Goal: Information Seeking & Learning: Learn about a topic

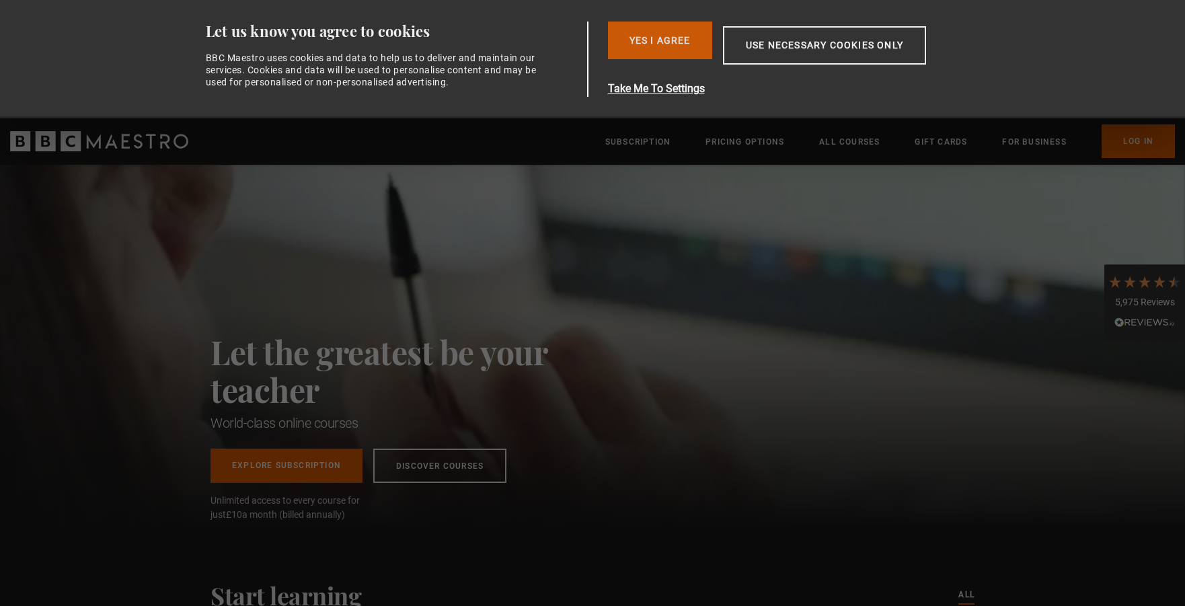
click at [652, 41] on button "Yes I Agree" at bounding box center [660, 41] width 104 height 38
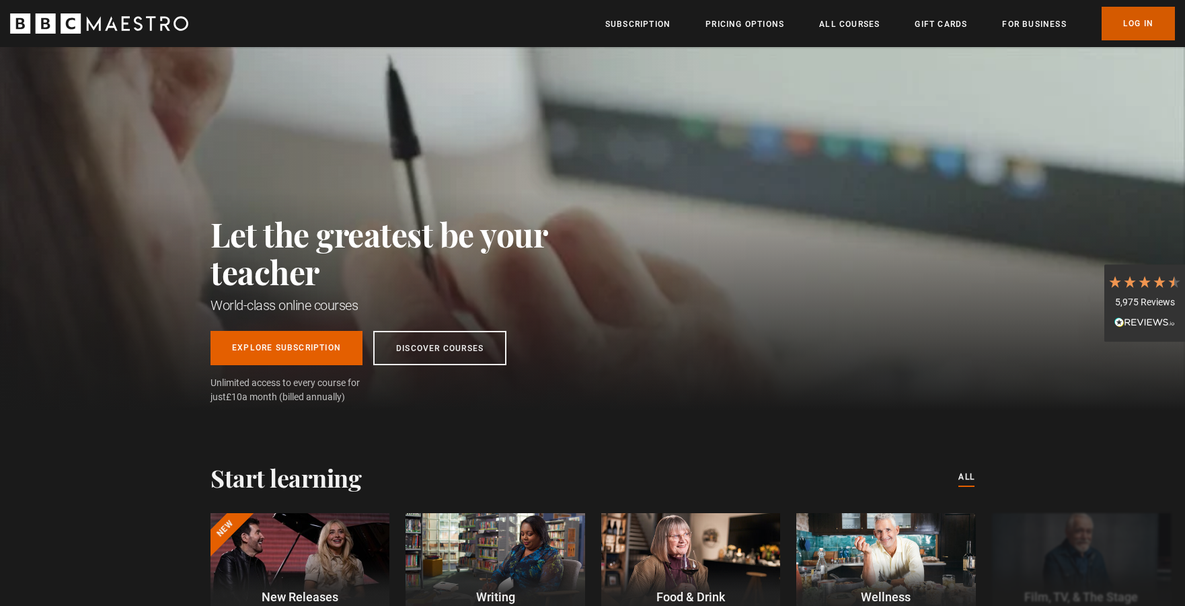
click at [1137, 29] on link "Log In" at bounding box center [1138, 24] width 73 height 34
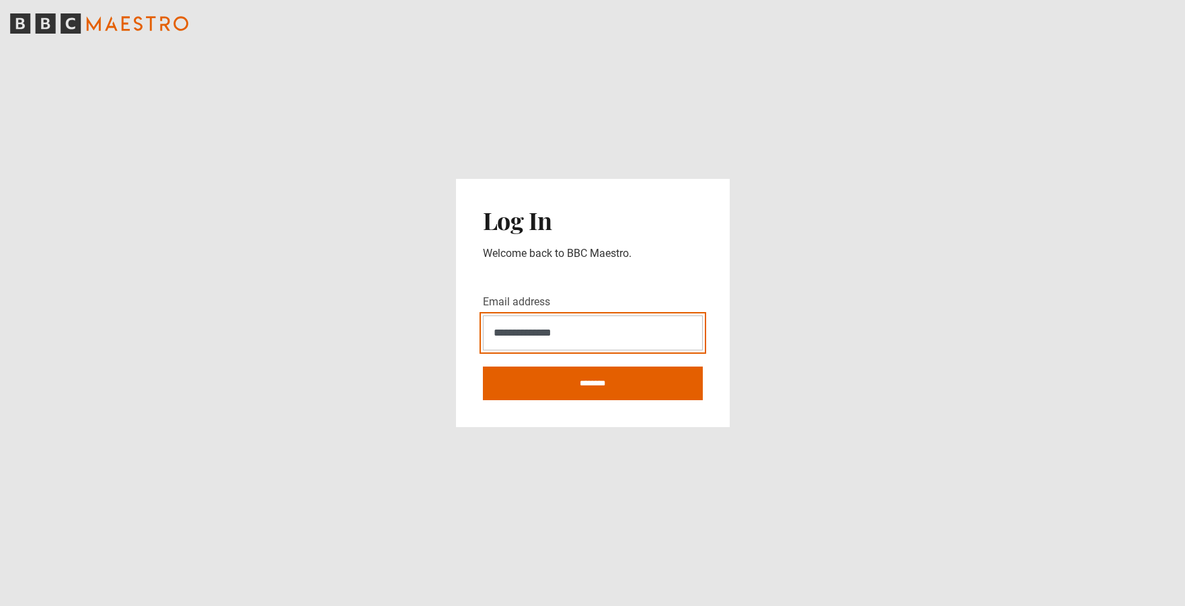
click at [611, 334] on input "**********" at bounding box center [593, 332] width 220 height 35
click at [796, 363] on main "**********" at bounding box center [592, 303] width 1185 height 606
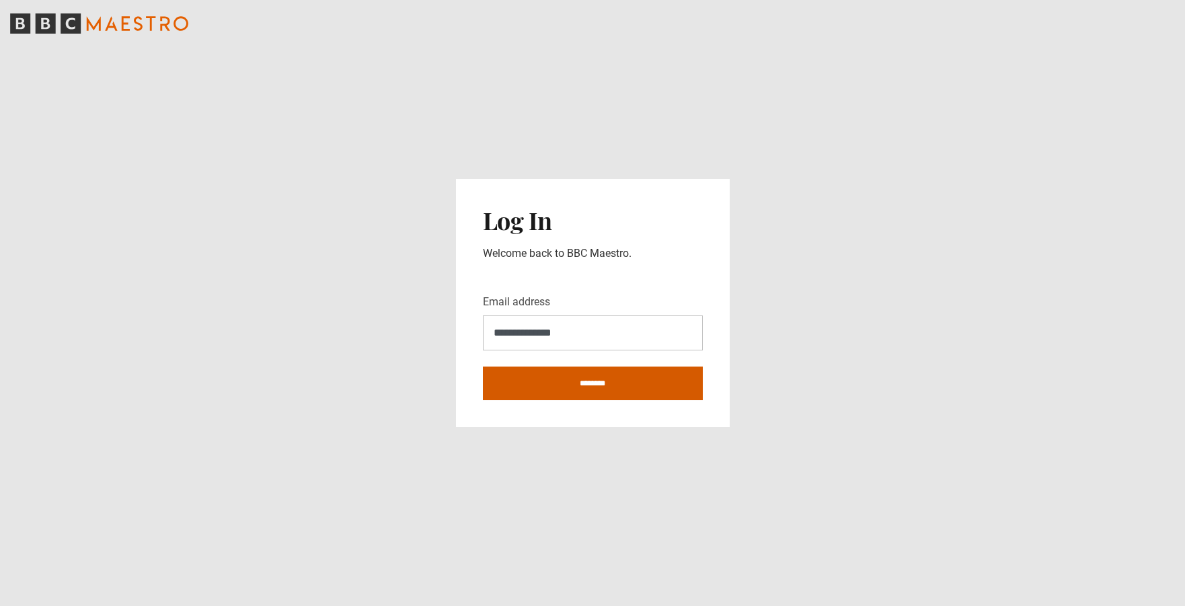
click at [577, 391] on input "********" at bounding box center [593, 384] width 220 height 34
type input "**********"
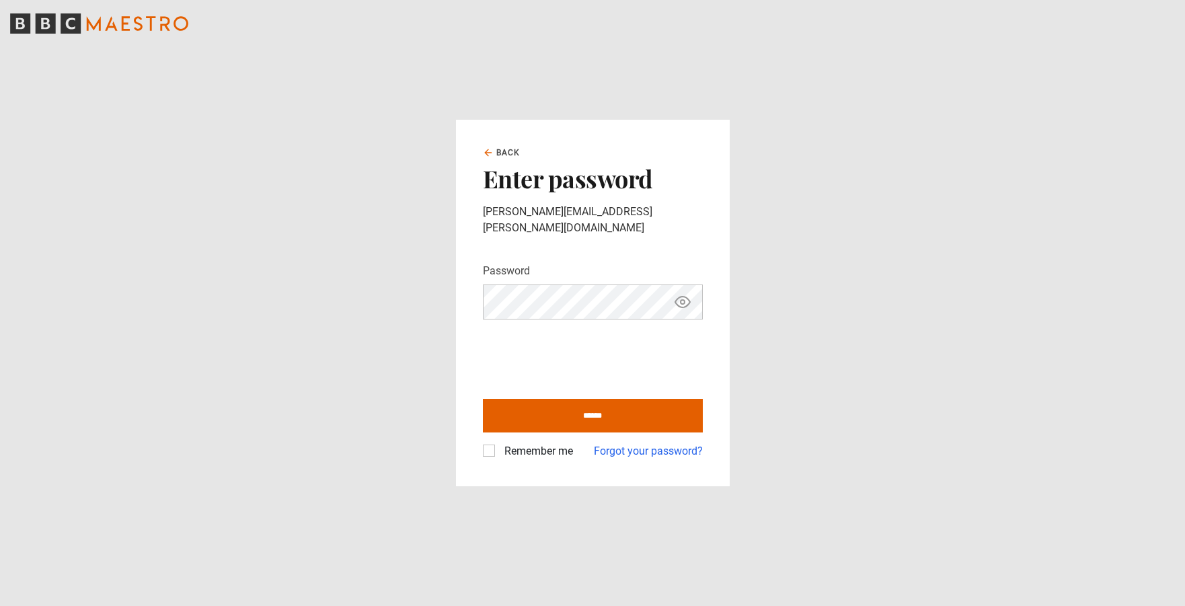
click at [685, 295] on icon "Show password" at bounding box center [683, 302] width 16 height 16
click at [558, 443] on label "Remember me" at bounding box center [536, 451] width 74 height 16
click at [599, 399] on input "******" at bounding box center [593, 416] width 220 height 34
type input "**********"
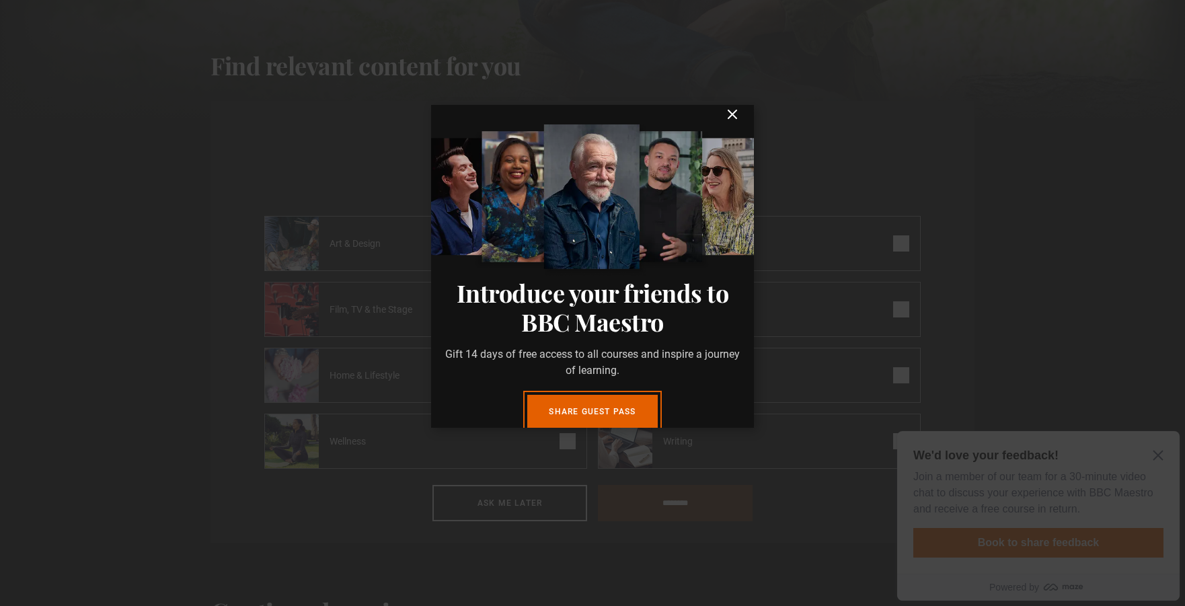
click at [732, 114] on icon "submit" at bounding box center [732, 114] width 8 height 8
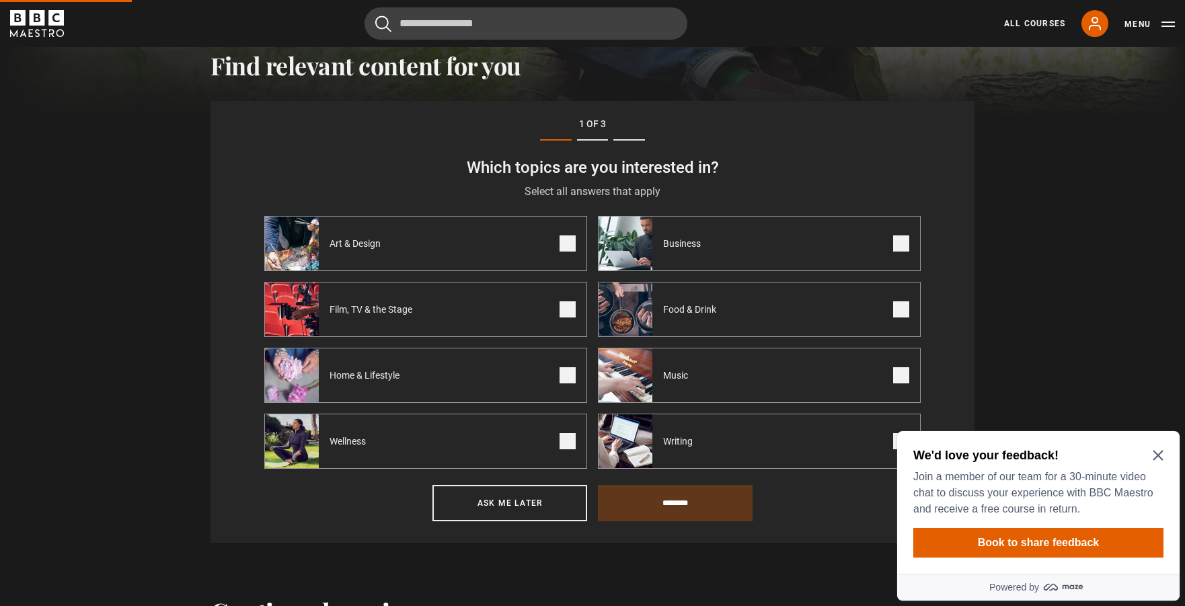
click at [1158, 451] on icon "Close Maze Prompt" at bounding box center [1158, 455] width 11 height 11
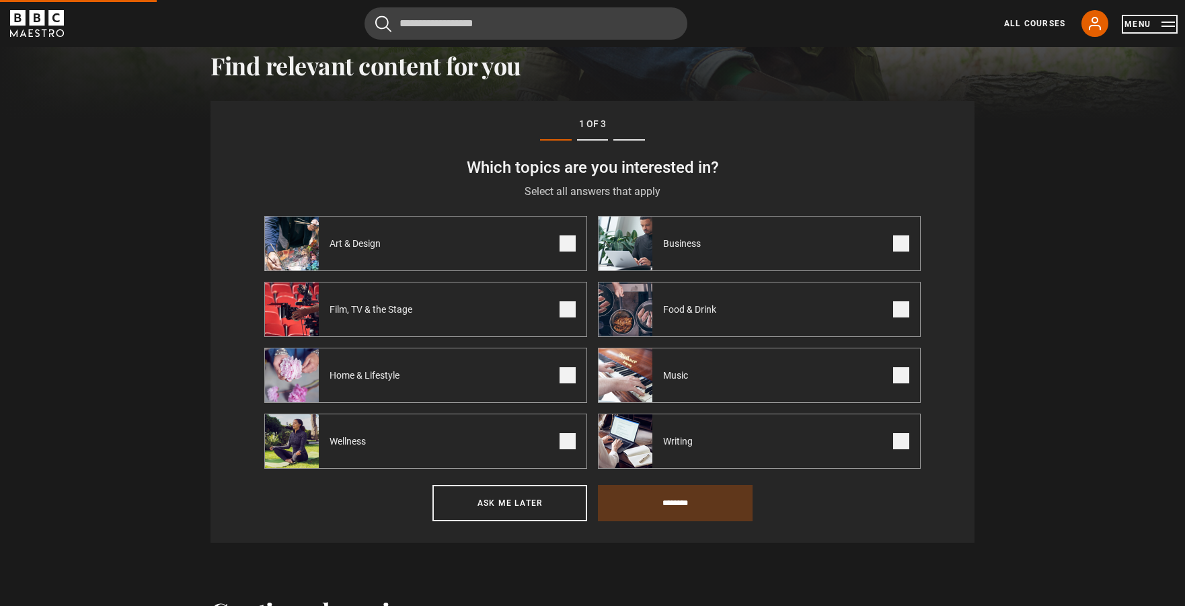
click at [1141, 24] on button "Menu" at bounding box center [1150, 23] width 50 height 13
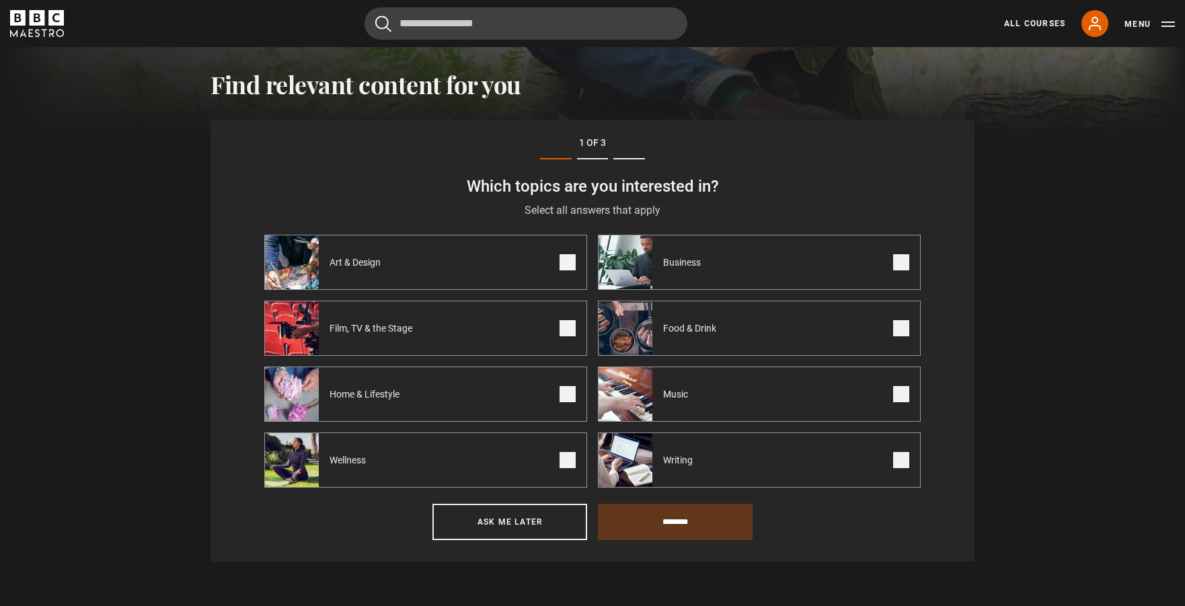
scroll to position [467, 0]
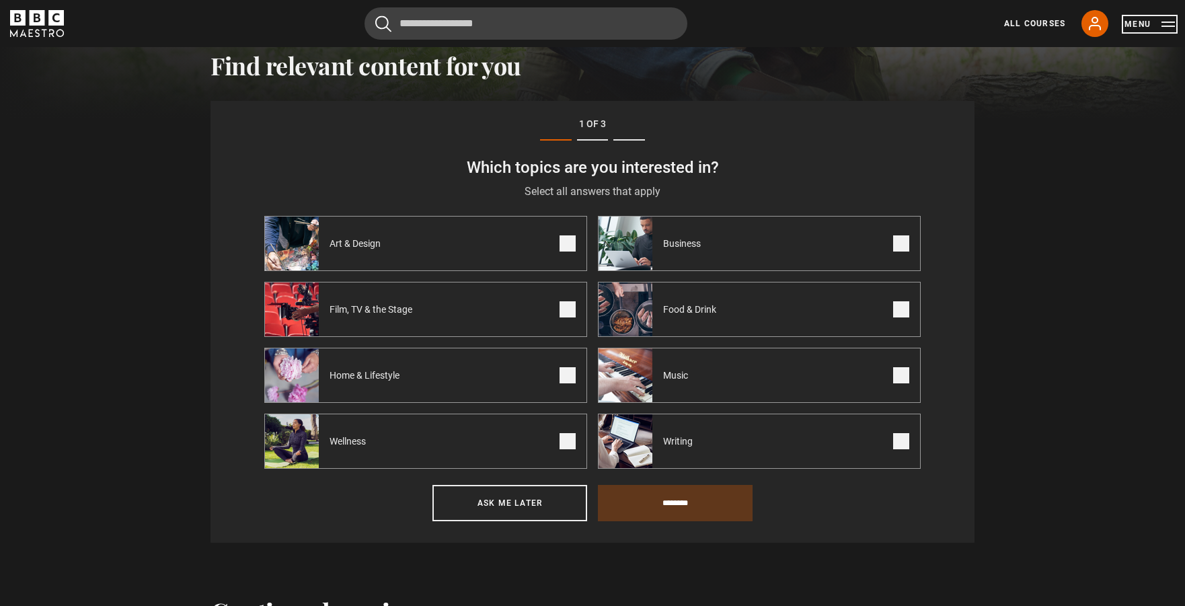
click at [1165, 25] on button "Menu" at bounding box center [1150, 23] width 50 height 13
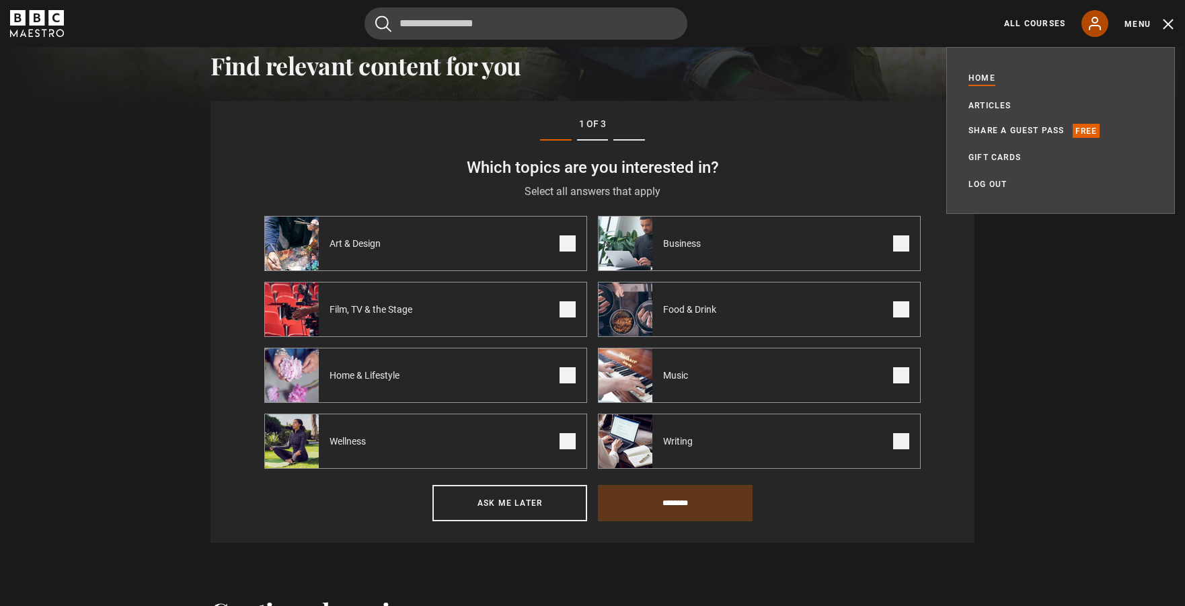
click at [1094, 23] on icon at bounding box center [1095, 23] width 11 height 12
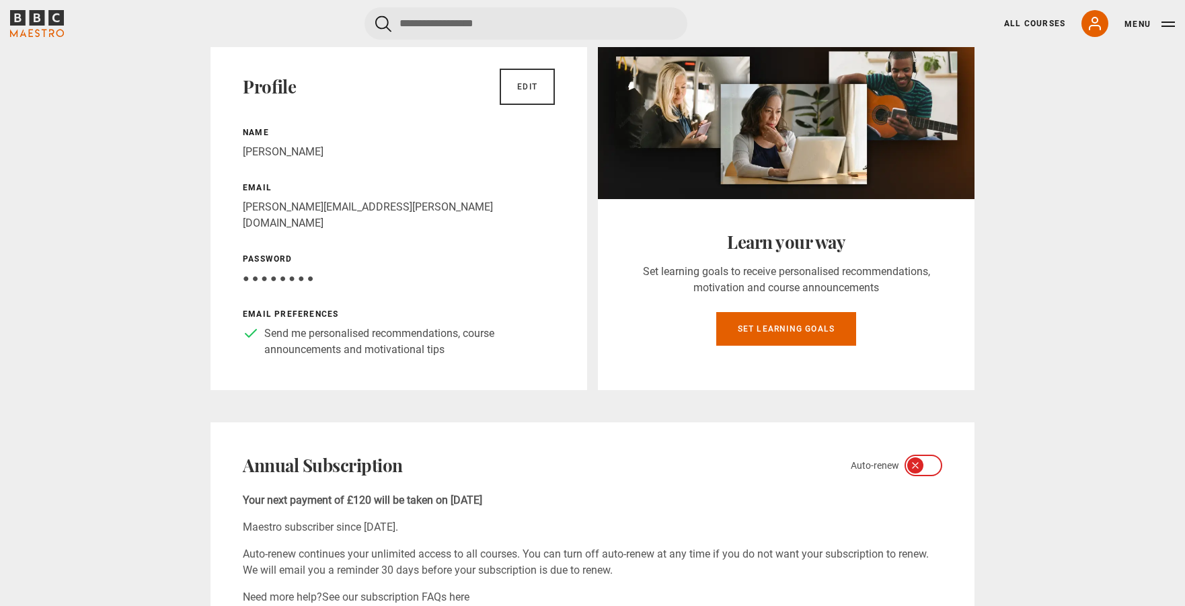
scroll to position [187, 0]
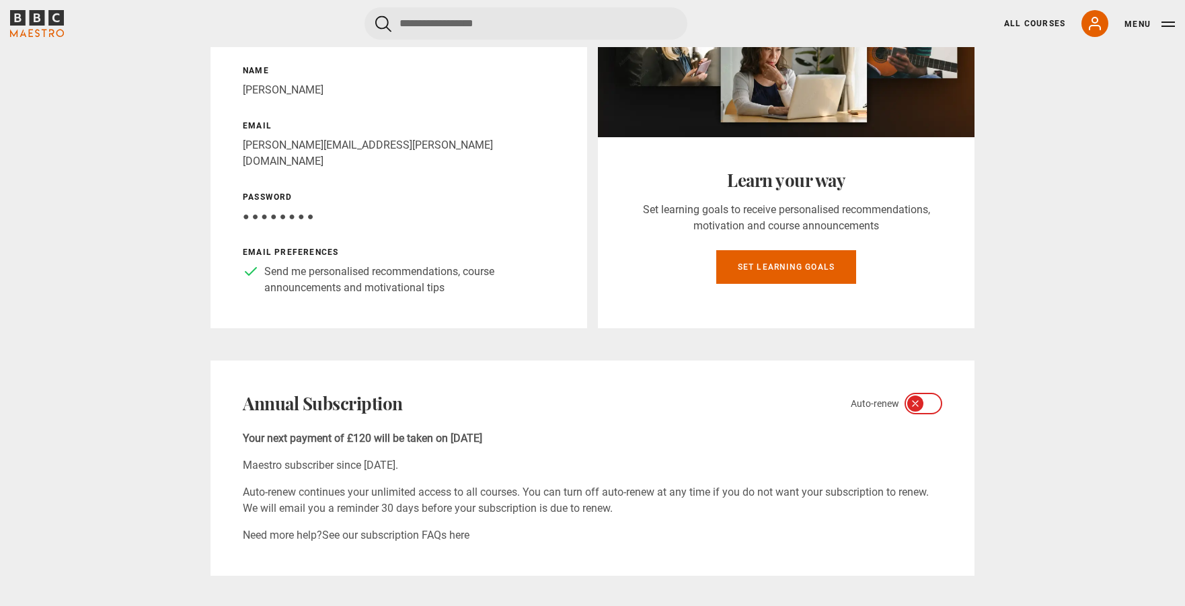
click at [918, 398] on icon at bounding box center [915, 403] width 11 height 11
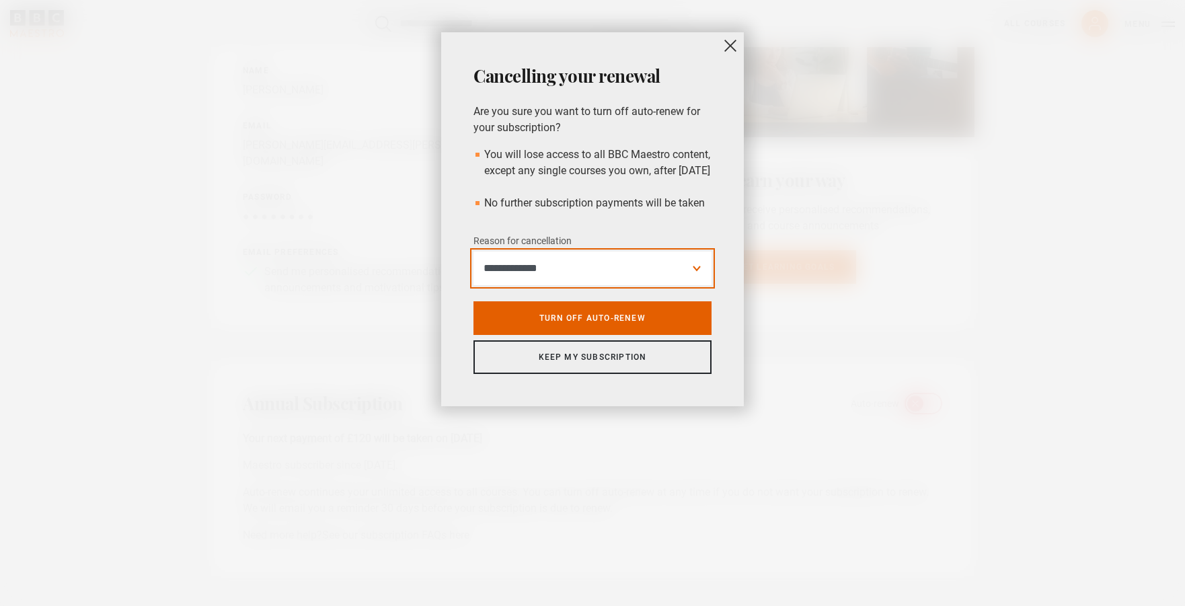
click at [625, 282] on select "**********" at bounding box center [592, 269] width 238 height 34
select select "*********"
click at [473, 268] on select "**********" at bounding box center [592, 269] width 238 height 34
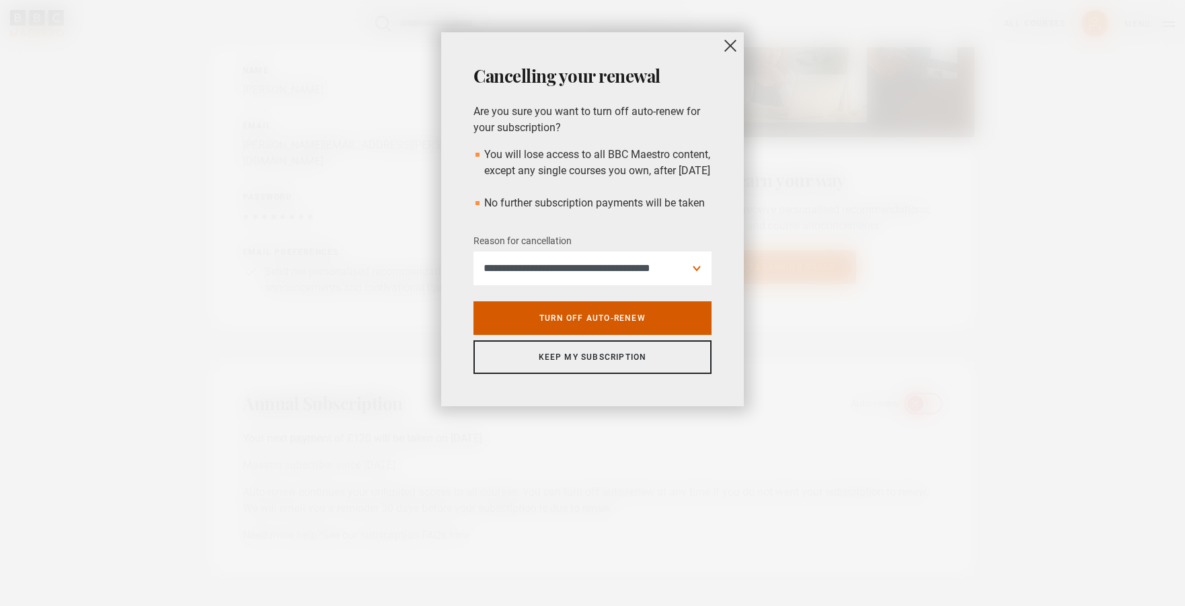
click at [638, 335] on link "Turn off auto-renew" at bounding box center [592, 318] width 238 height 34
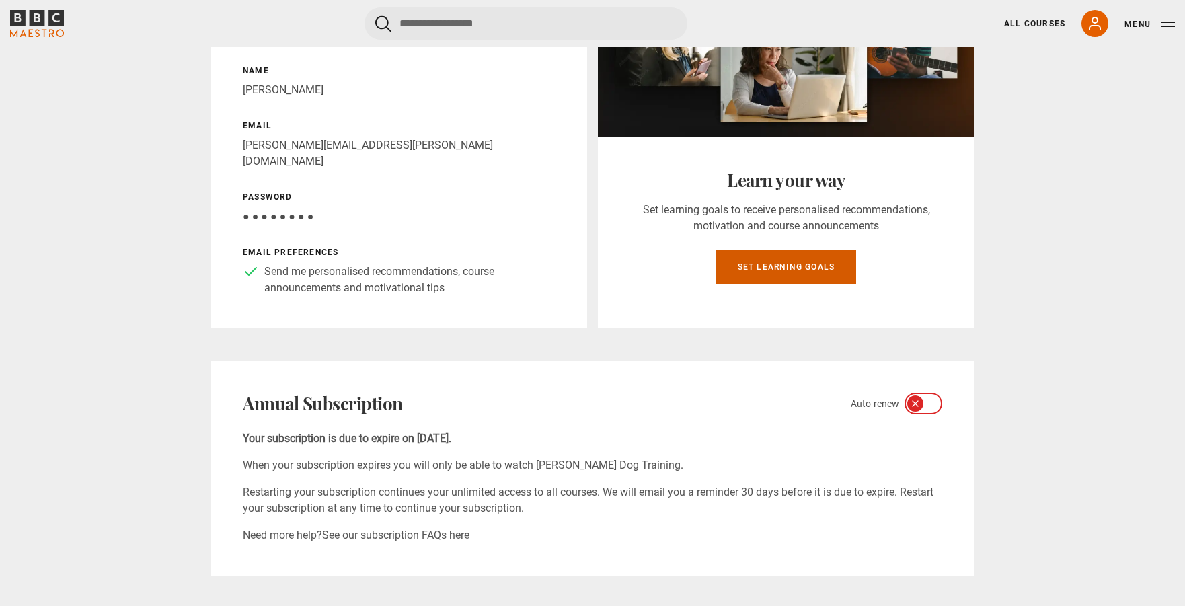
scroll to position [0, 0]
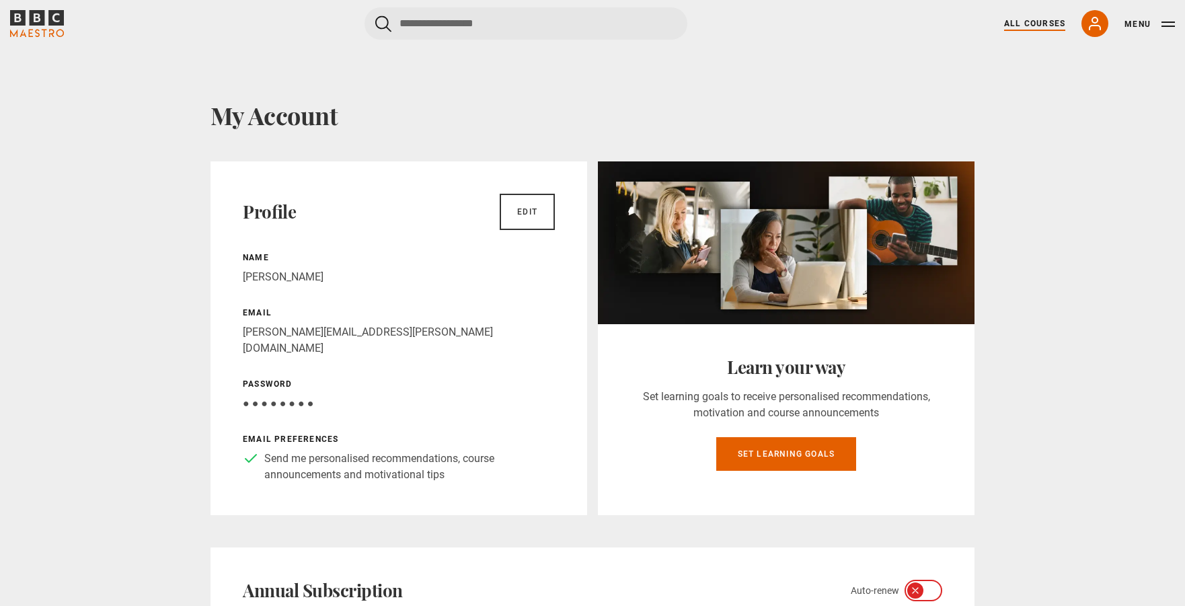
click at [1036, 24] on link "All Courses" at bounding box center [1034, 23] width 61 height 12
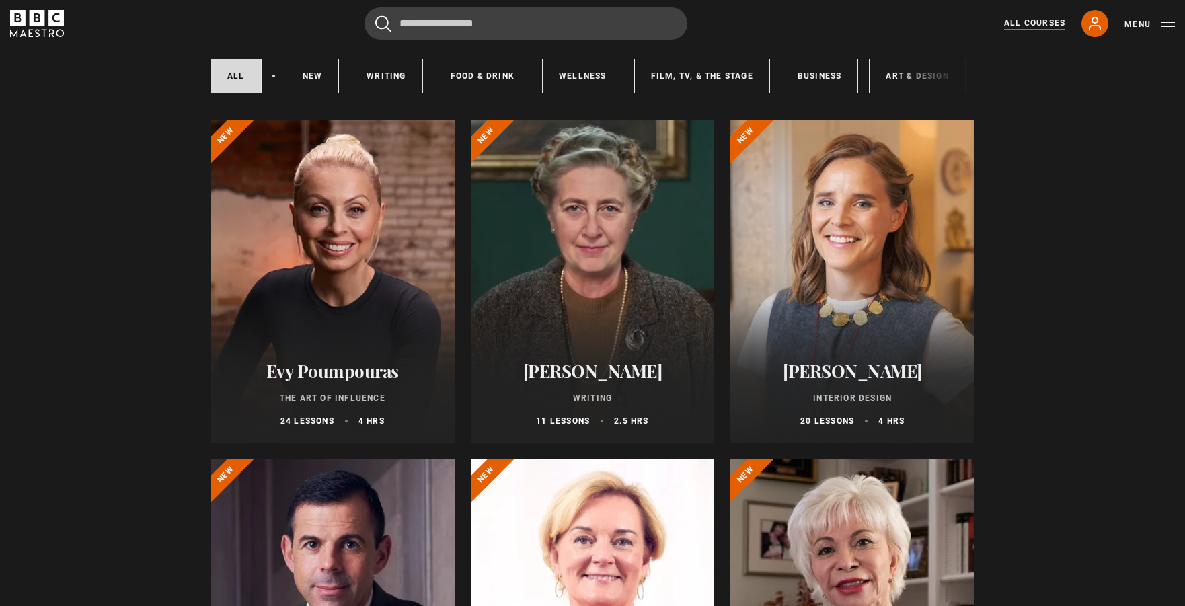
scroll to position [95, 0]
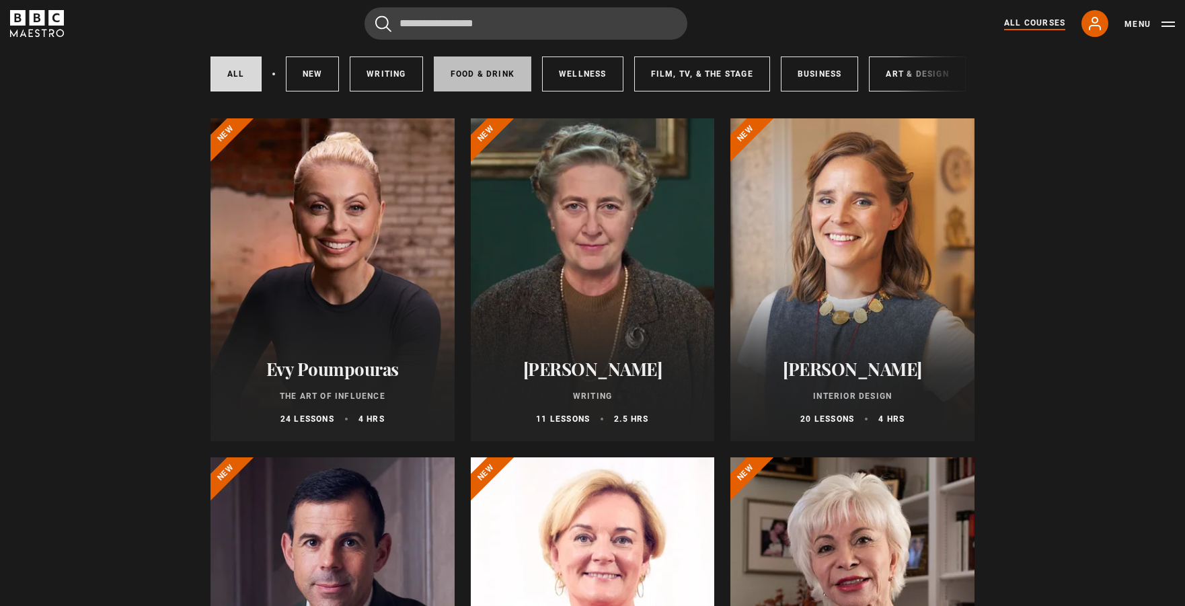
click at [469, 77] on link "Food & Drink" at bounding box center [483, 73] width 98 height 35
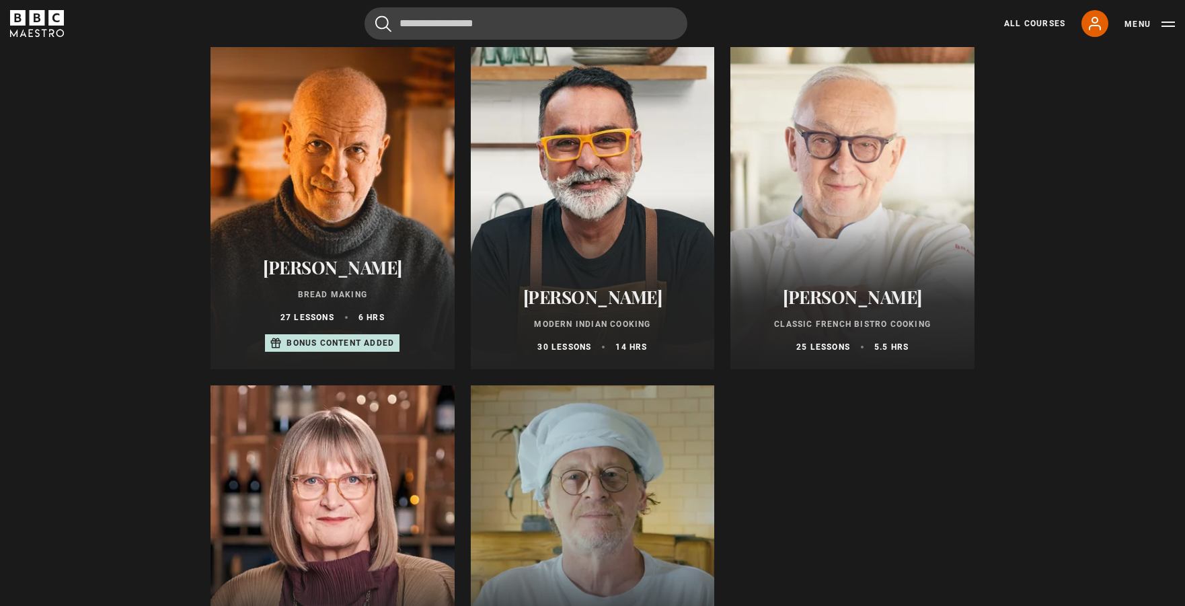
scroll to position [509, 0]
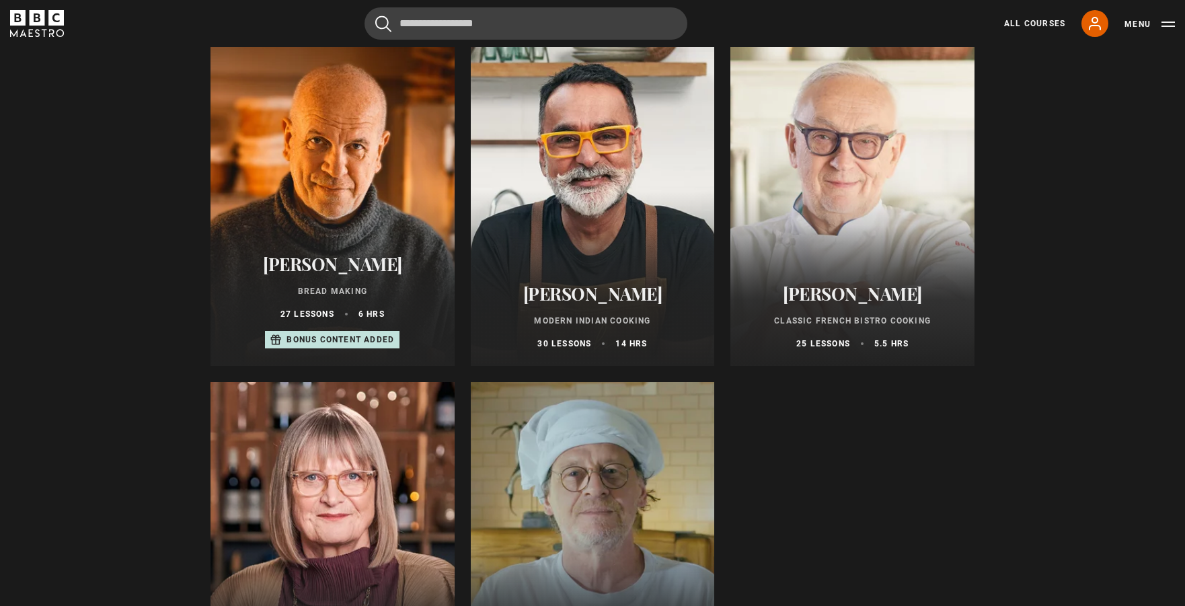
click at [357, 199] on div at bounding box center [333, 204] width 244 height 323
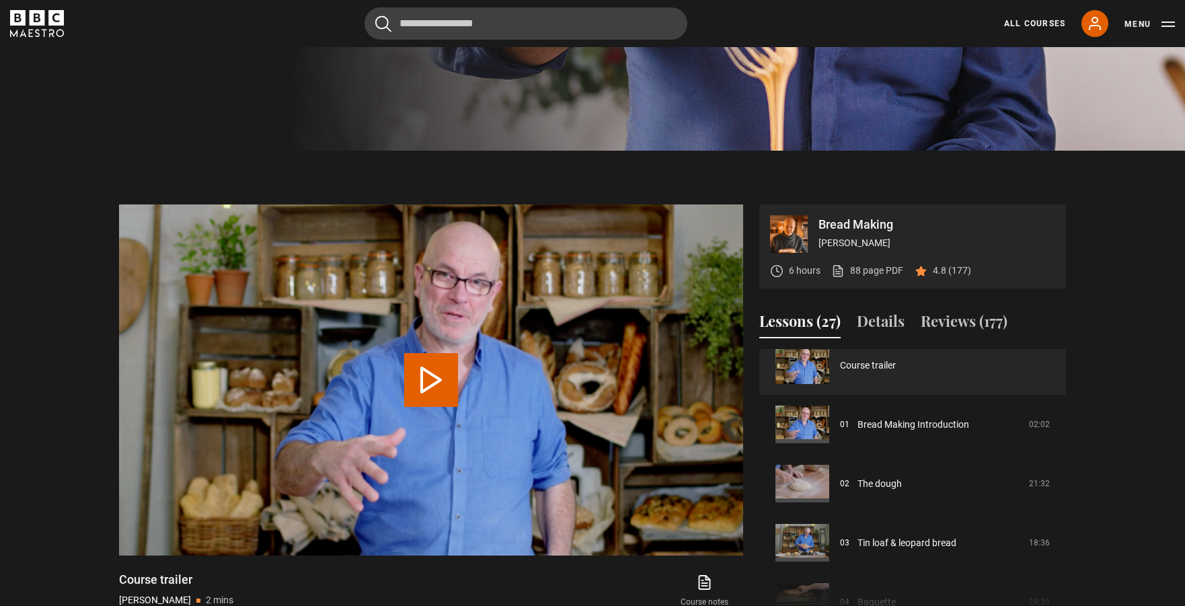
scroll to position [17, 0]
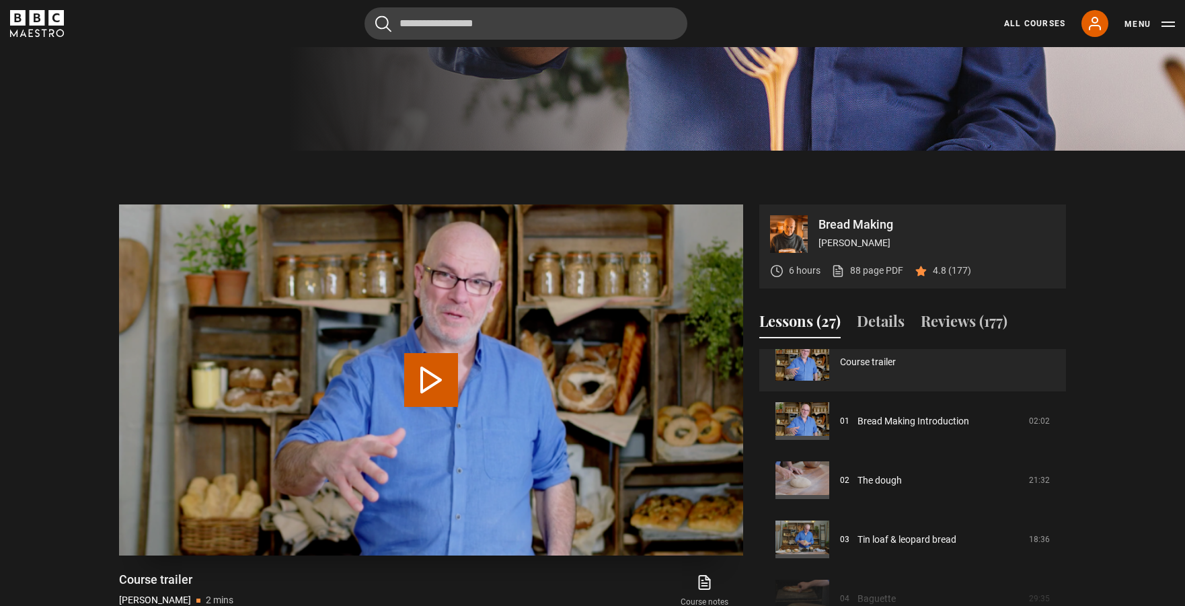
click at [419, 374] on button "Play Video" at bounding box center [431, 380] width 54 height 54
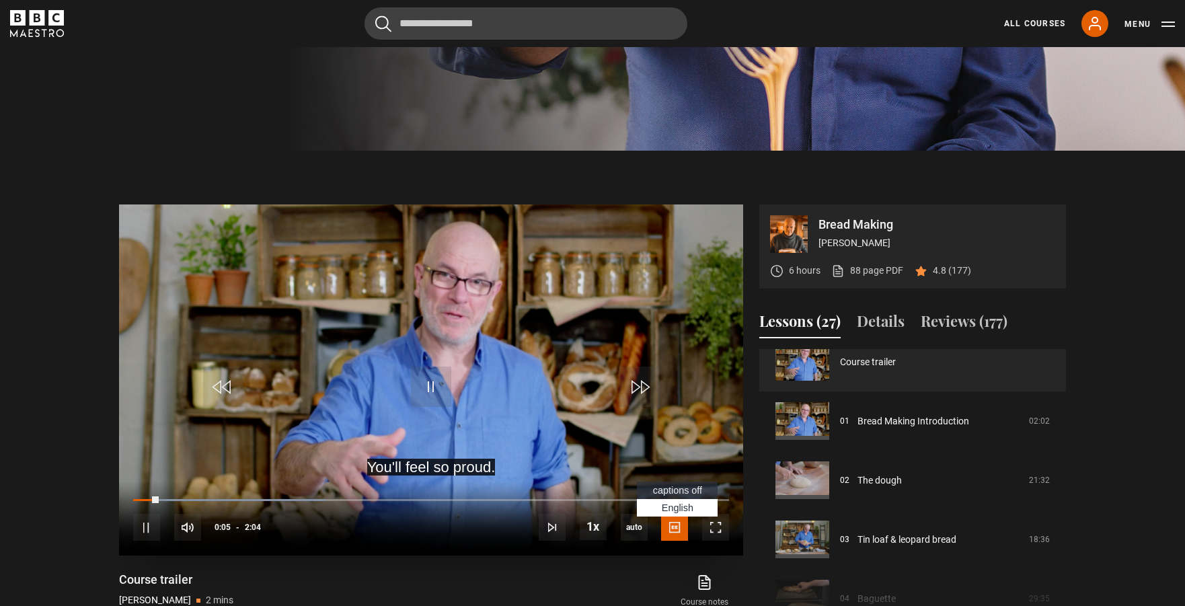
click at [676, 525] on span "Video Player" at bounding box center [674, 527] width 27 height 27
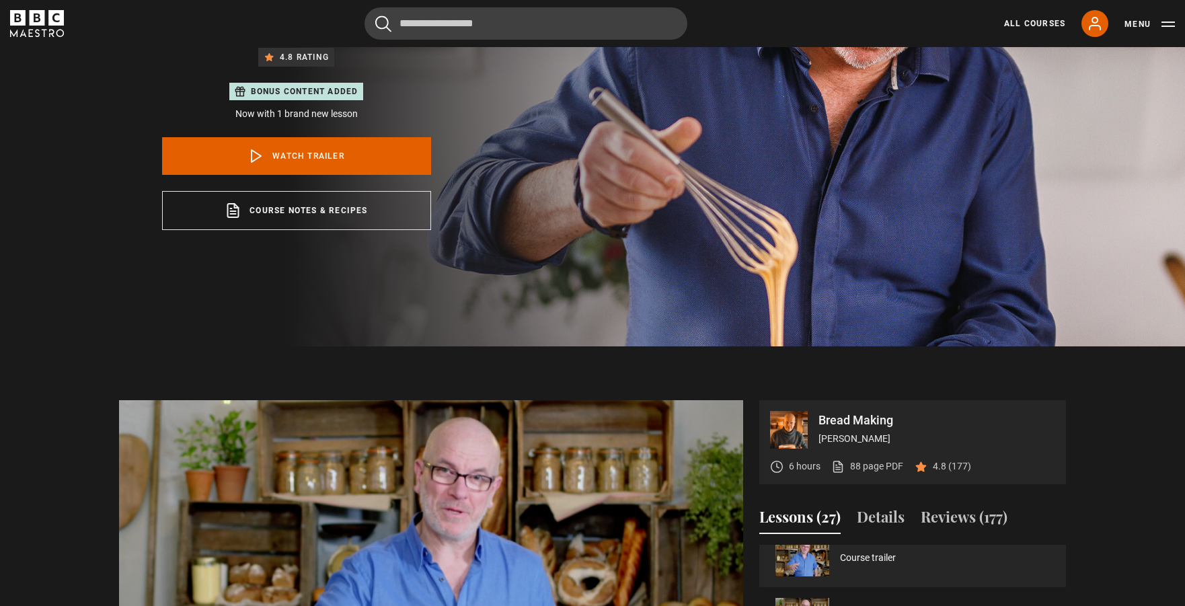
scroll to position [0, 0]
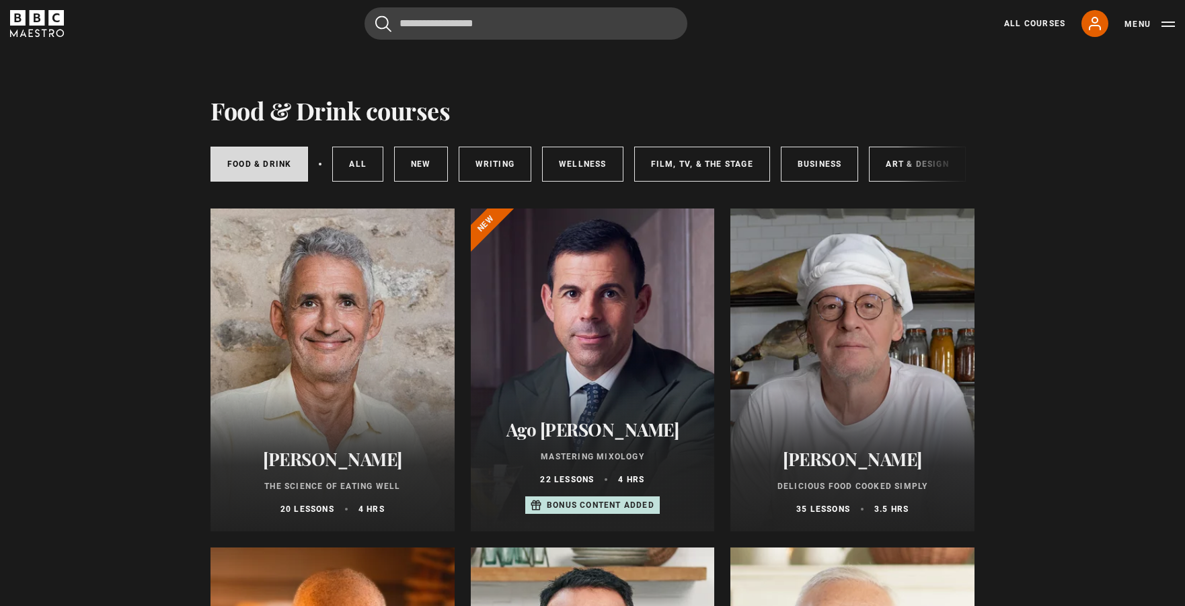
scroll to position [7, 0]
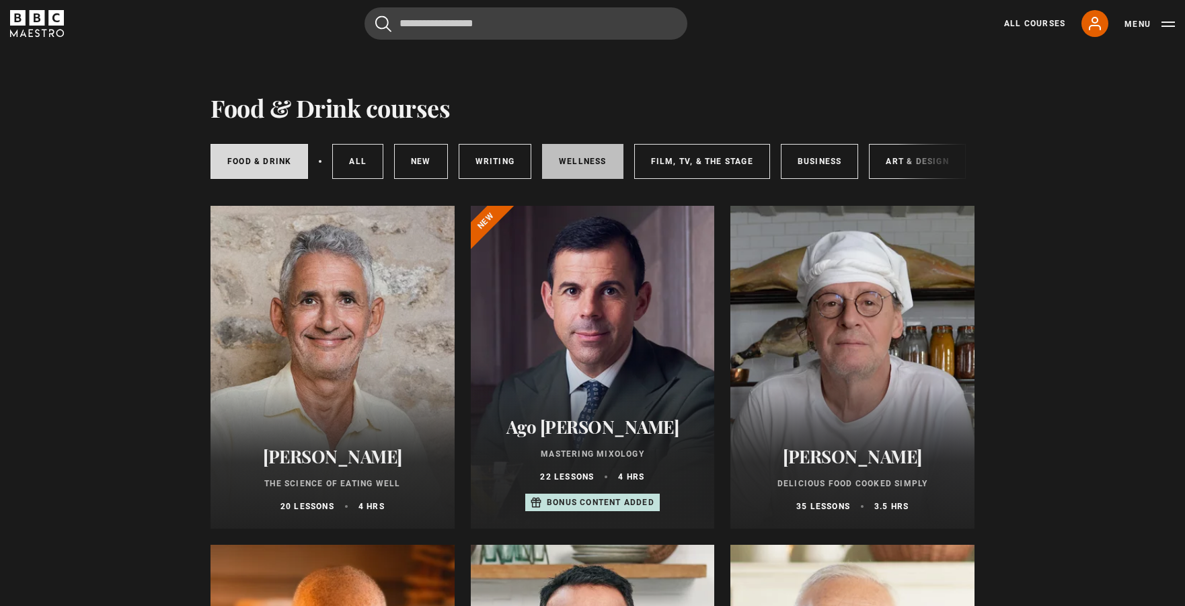
click at [606, 161] on link "Wellness" at bounding box center [582, 161] width 81 height 35
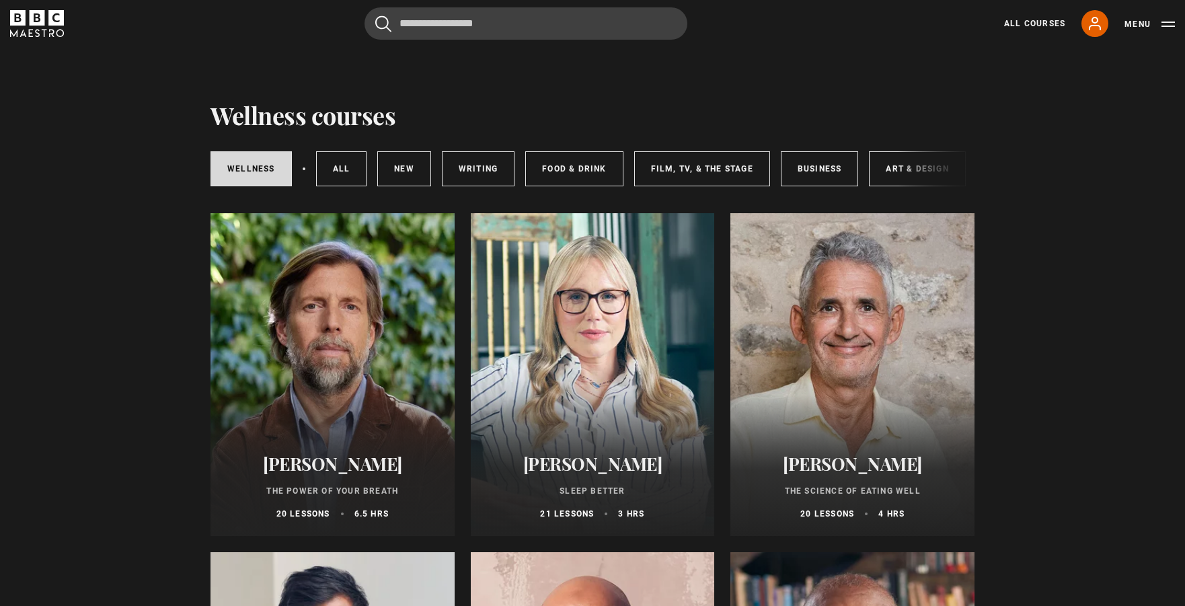
click at [347, 337] on div at bounding box center [333, 374] width 244 height 323
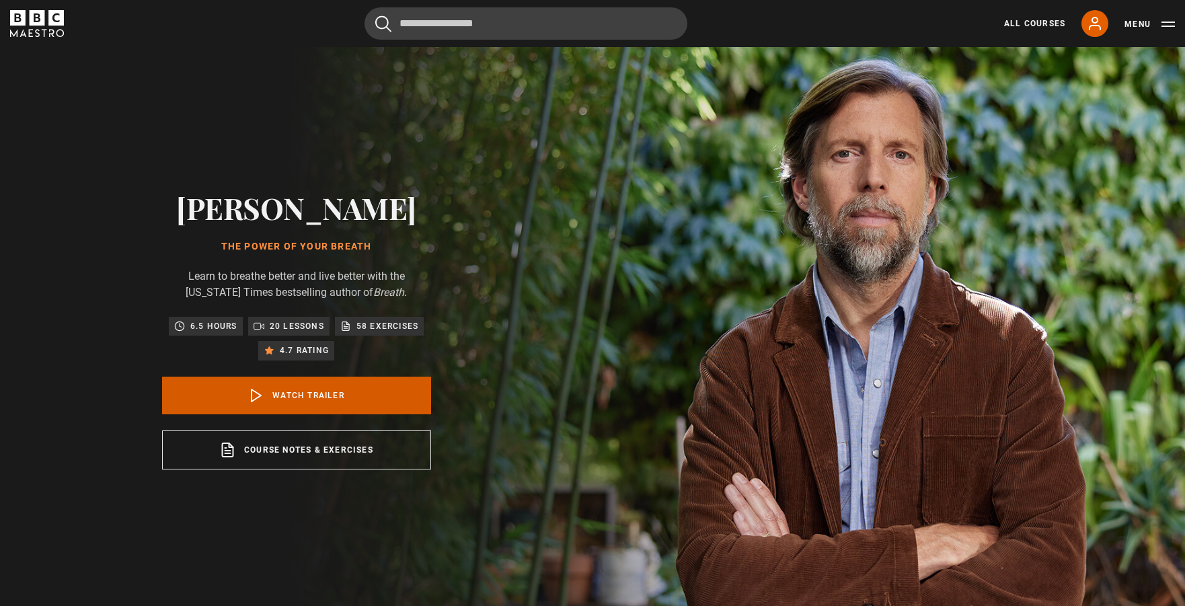
click at [345, 391] on link "Watch Trailer" at bounding box center [296, 396] width 269 height 38
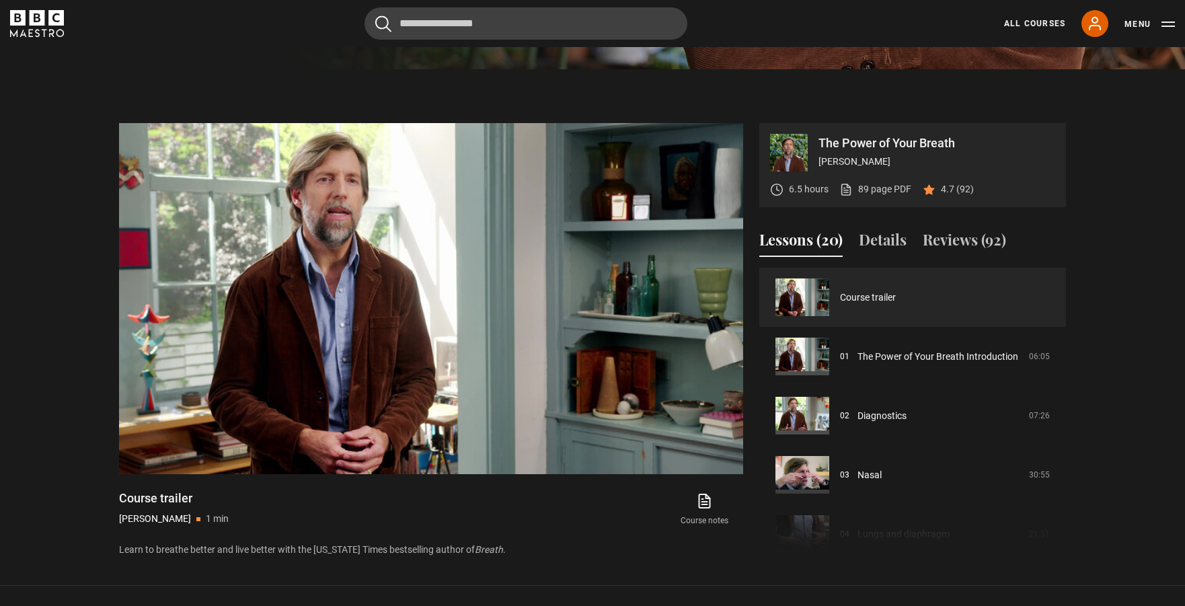
scroll to position [545, 0]
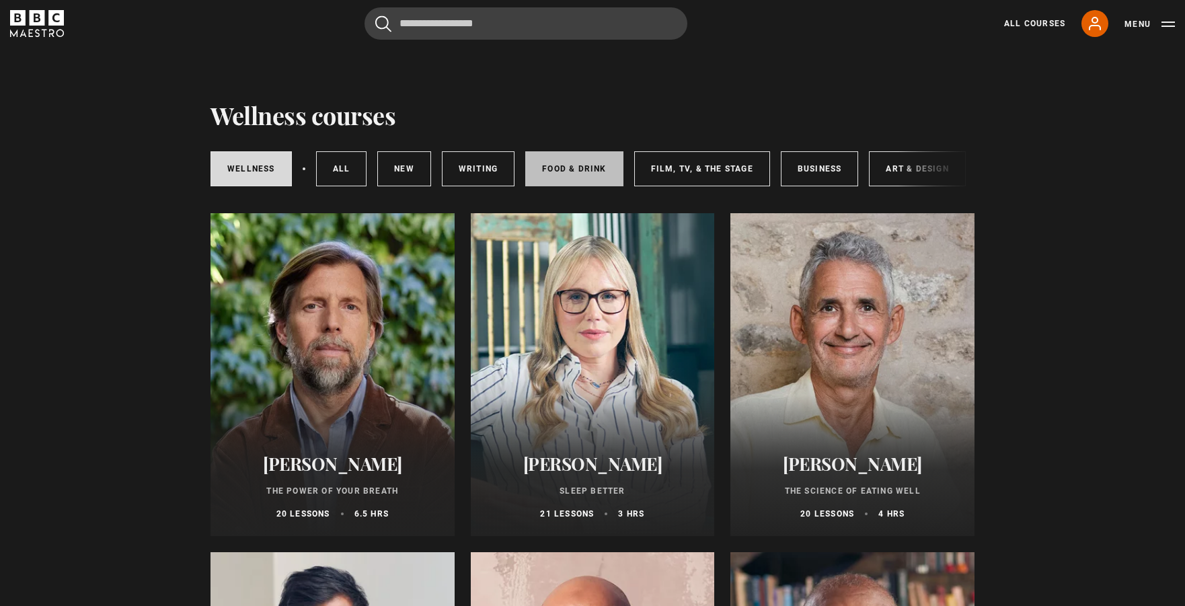
click at [586, 166] on link "Food & Drink" at bounding box center [574, 168] width 98 height 35
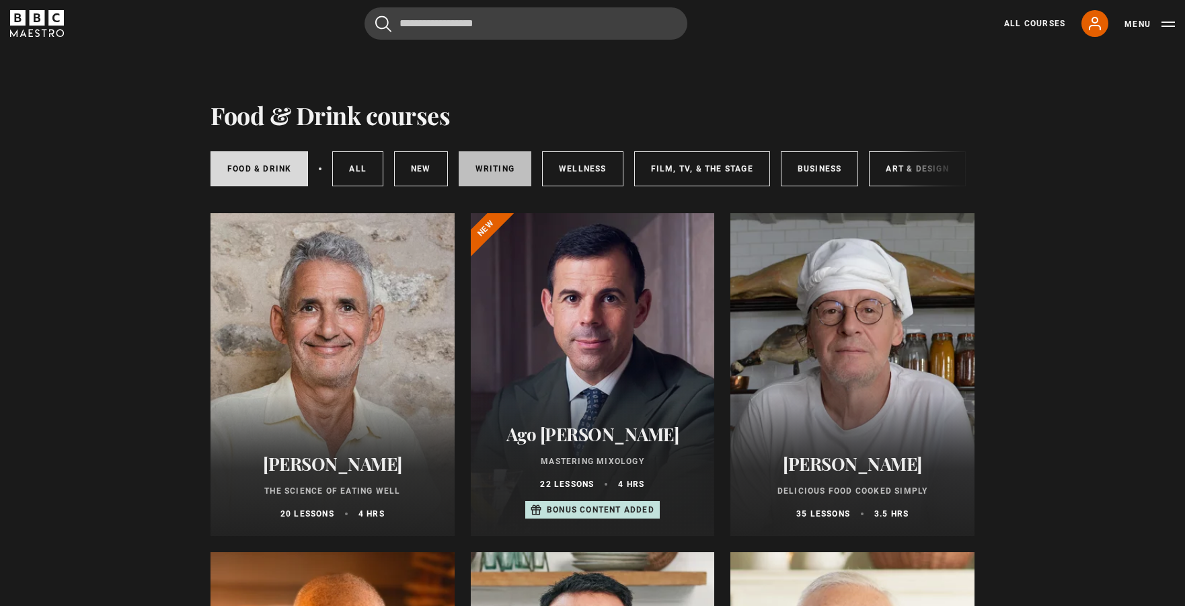
click at [482, 171] on link "Writing" at bounding box center [495, 168] width 73 height 35
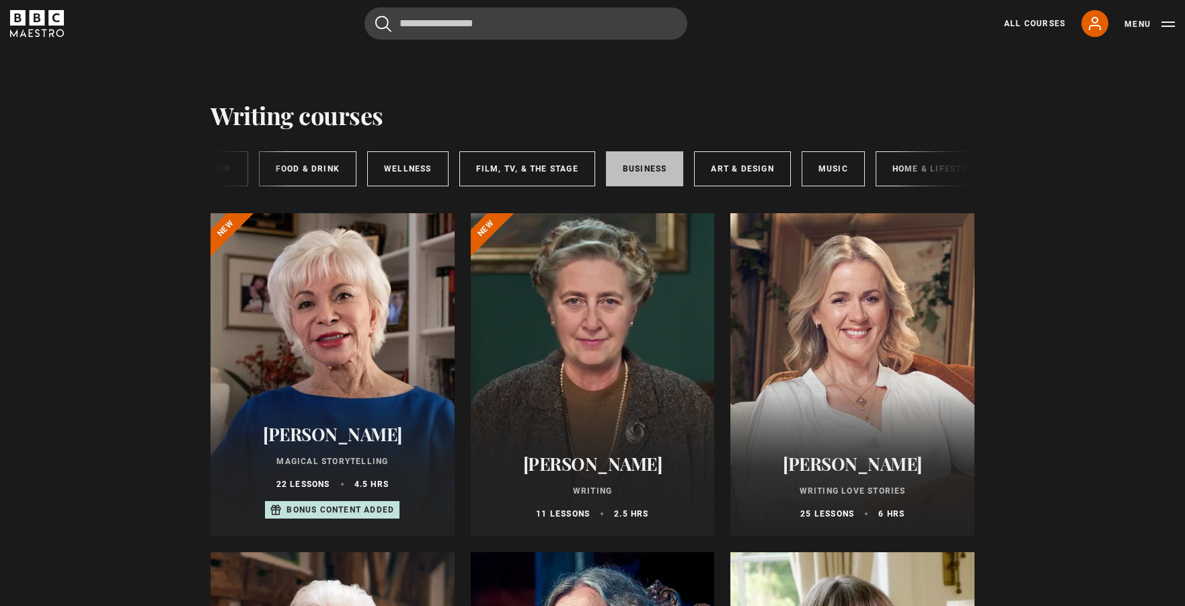
scroll to position [0, 200]
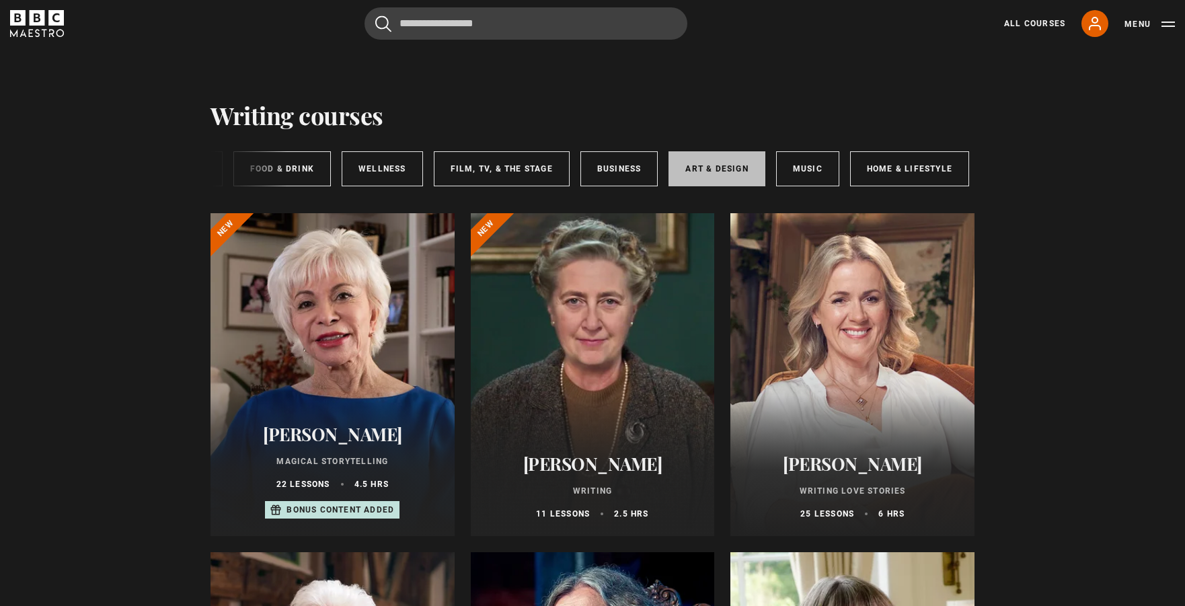
click at [723, 166] on link "Art & Design" at bounding box center [717, 168] width 96 height 35
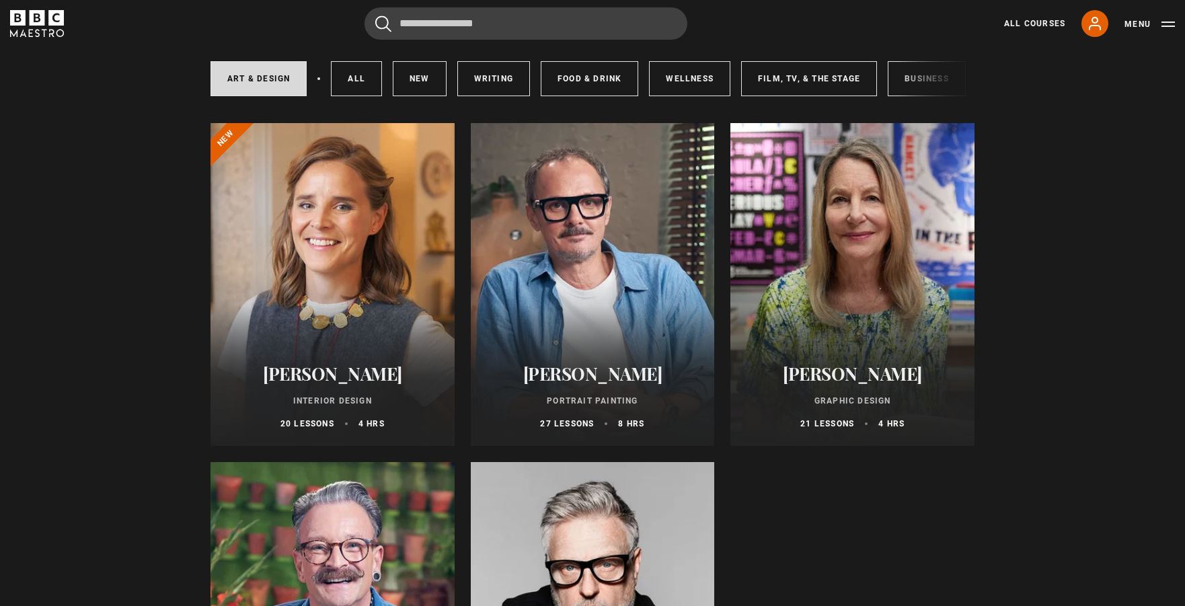
scroll to position [77, 0]
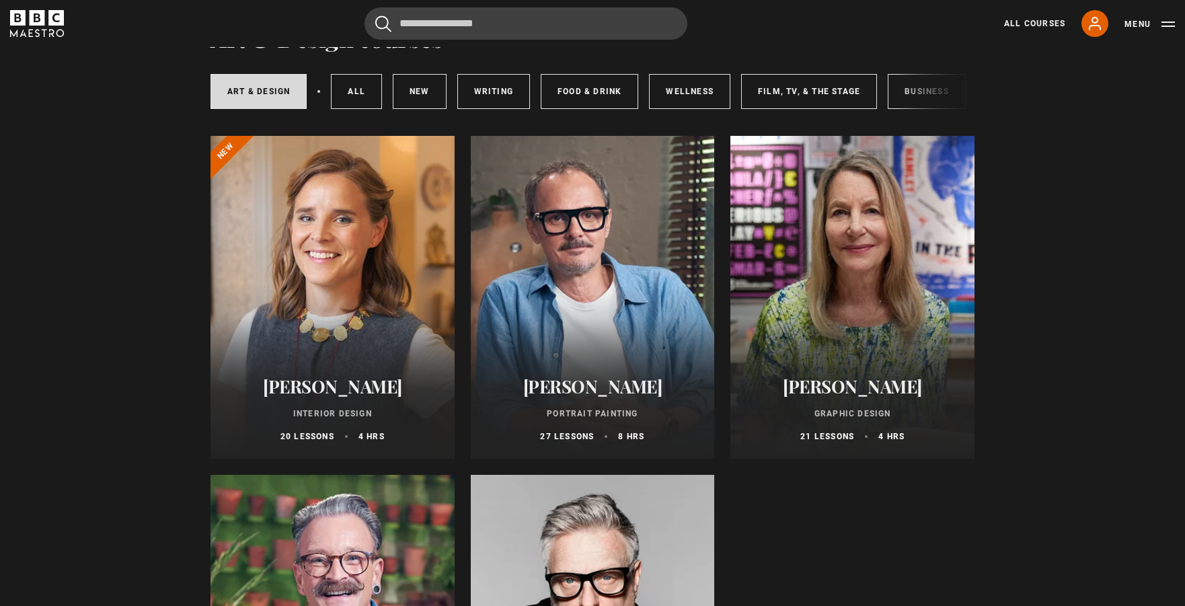
click at [882, 263] on div at bounding box center [852, 297] width 244 height 323
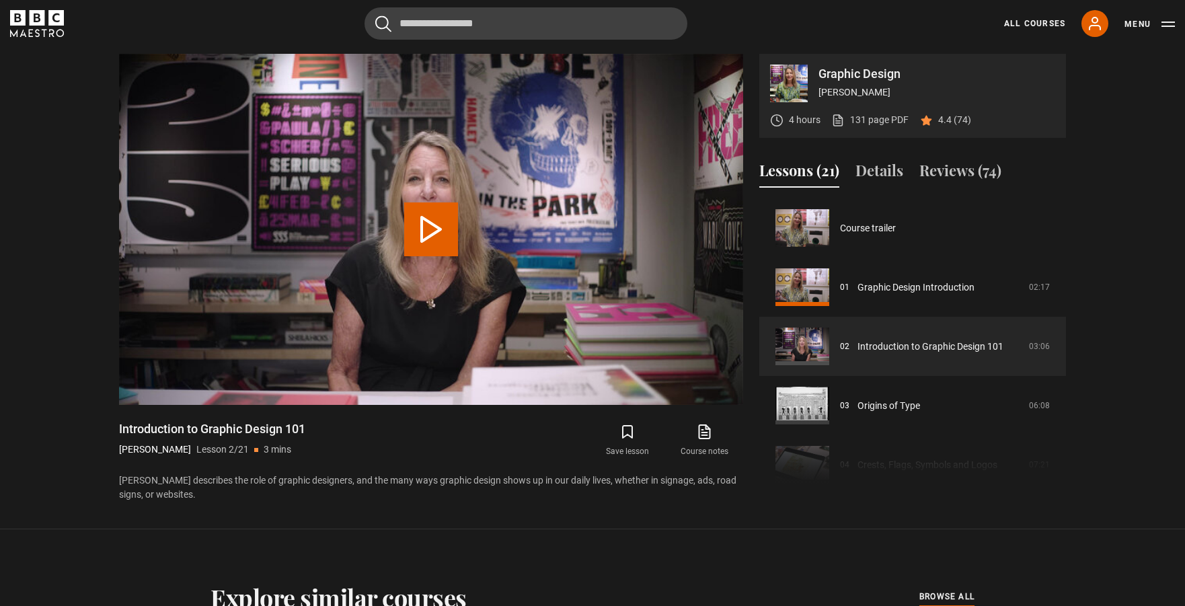
scroll to position [59, 0]
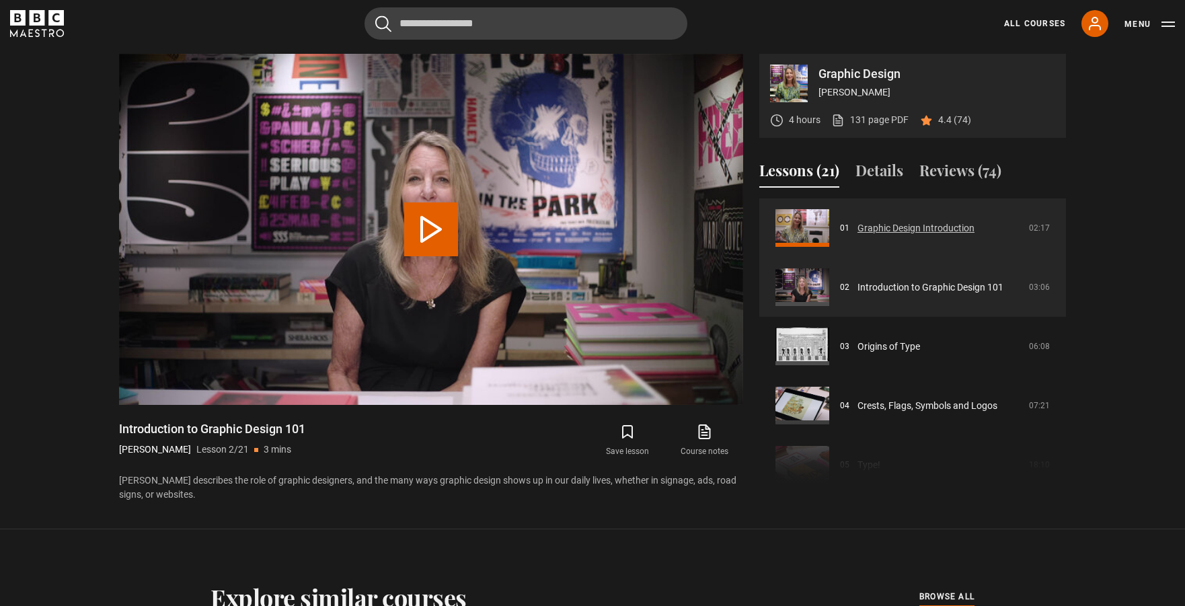
click at [858, 230] on link "Graphic Design Introduction" at bounding box center [916, 228] width 117 height 14
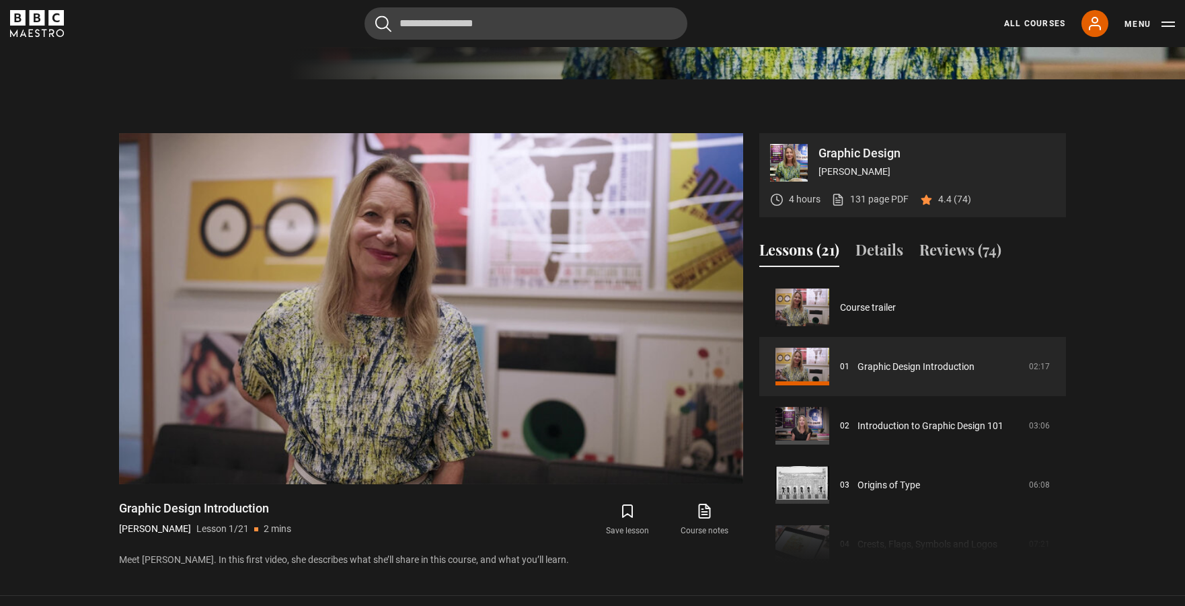
scroll to position [535, 0]
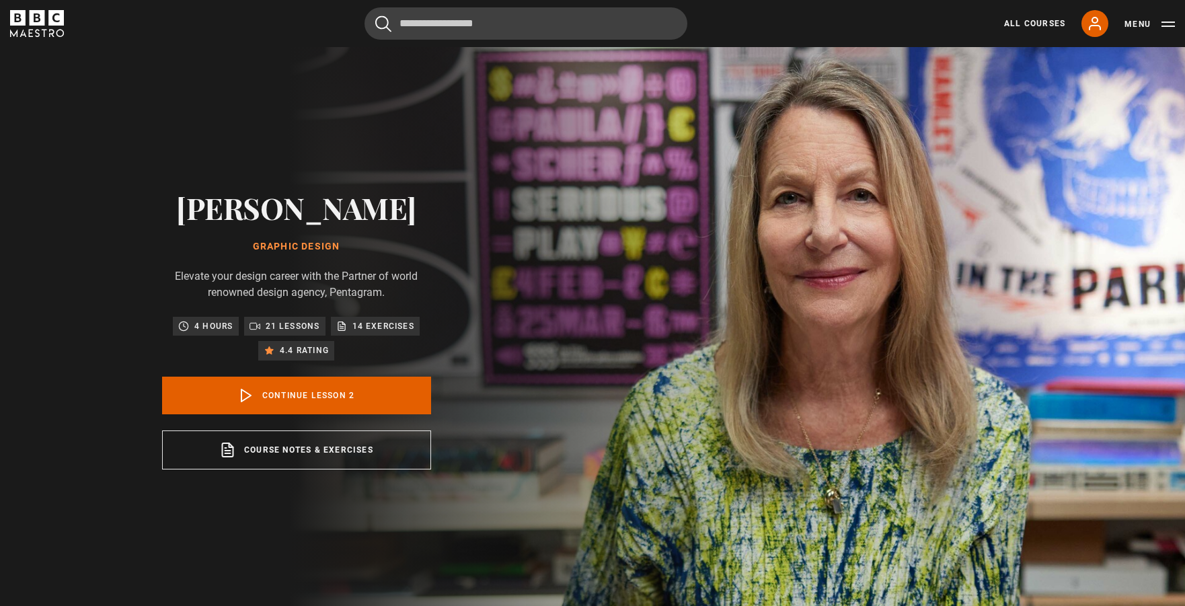
scroll to position [59, 0]
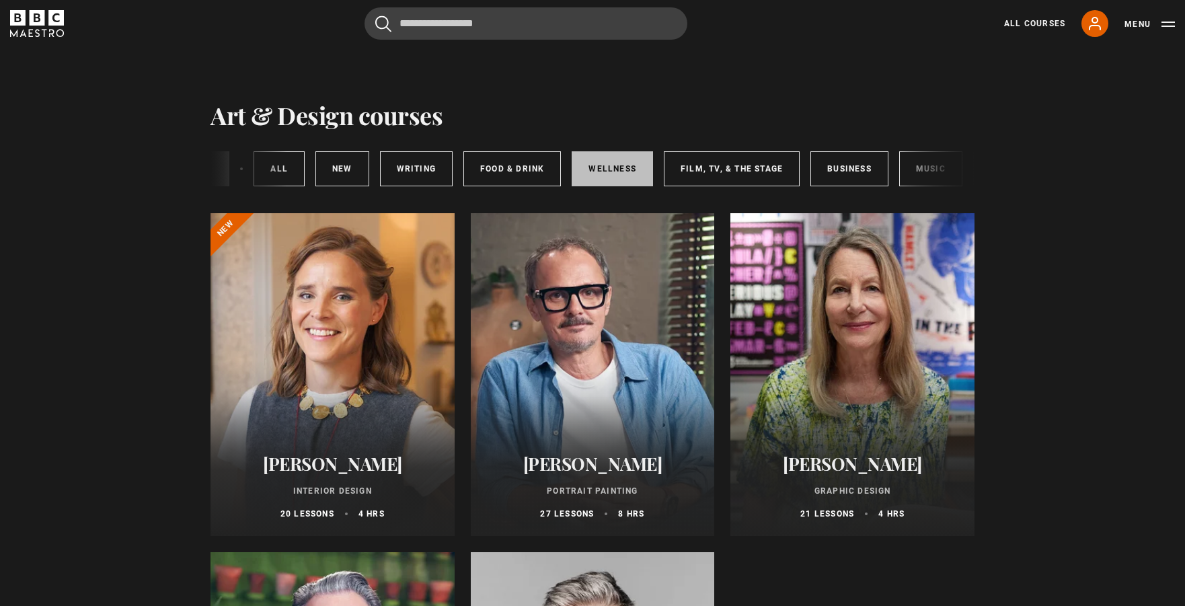
scroll to position [0, 200]
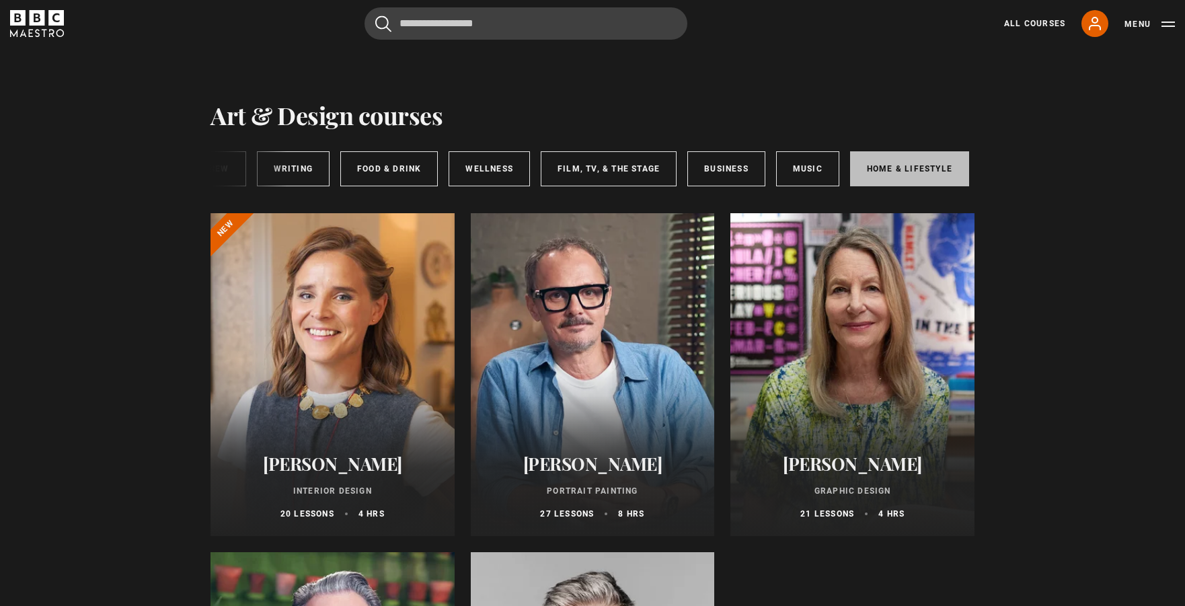
click at [868, 169] on link "Home & Lifestyle" at bounding box center [909, 168] width 119 height 35
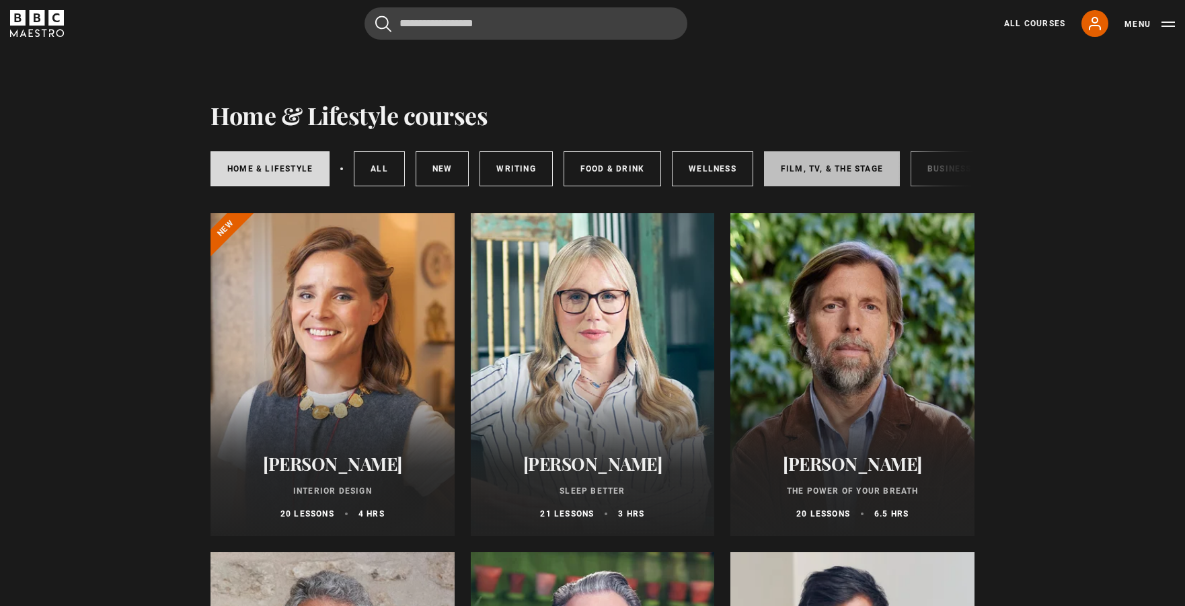
click at [863, 167] on link "Film, TV, & The Stage" at bounding box center [832, 168] width 136 height 35
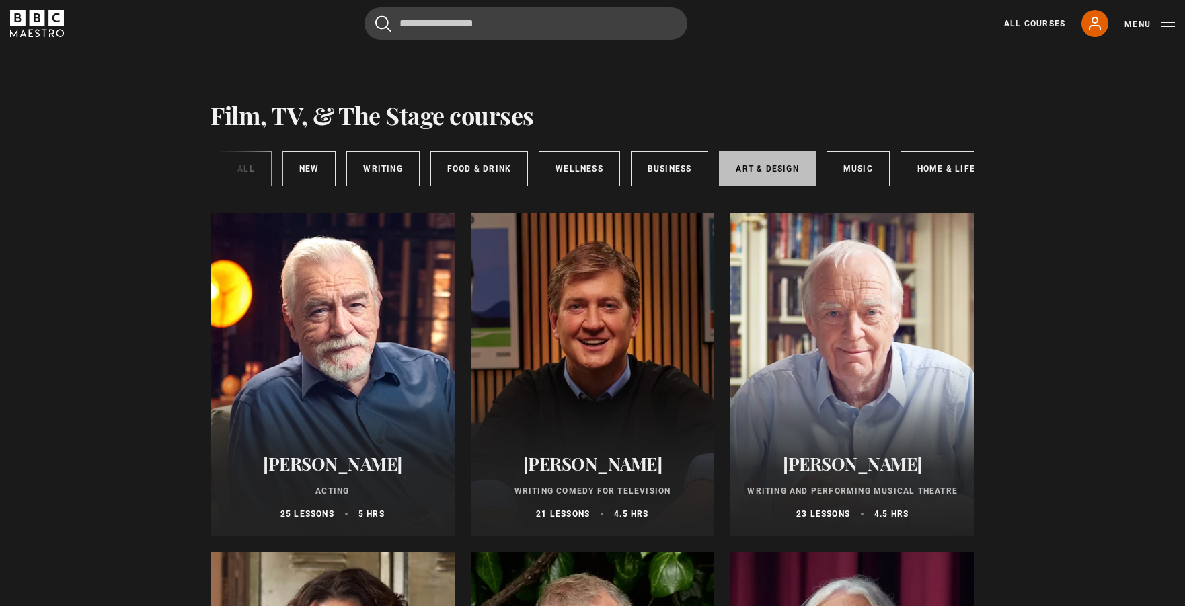
scroll to position [0, 200]
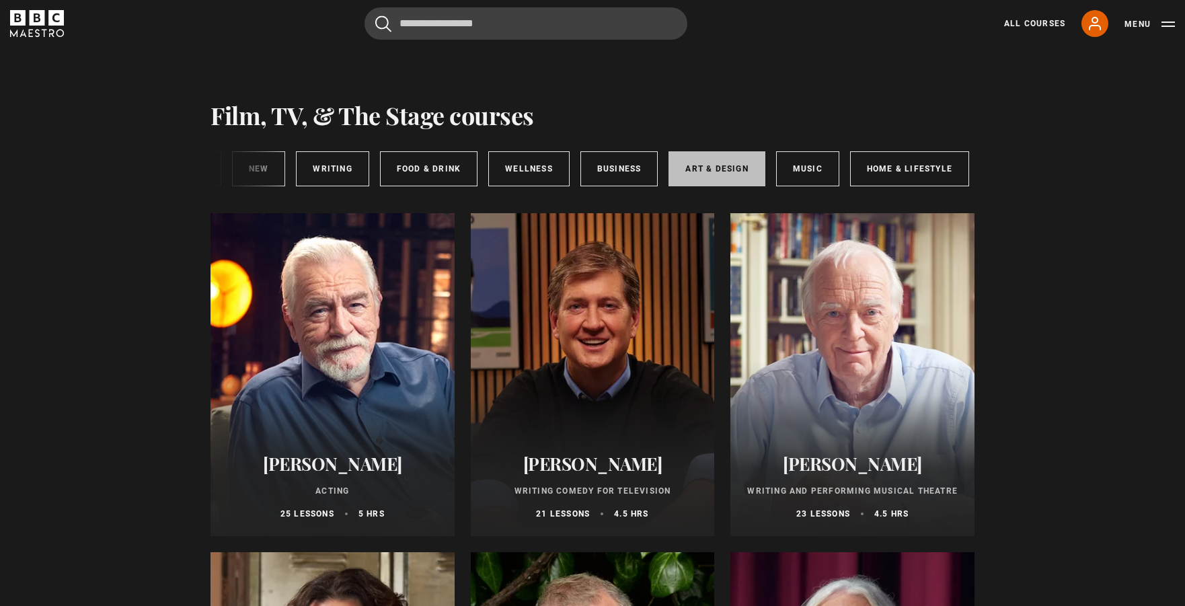
click at [742, 165] on link "Art & Design" at bounding box center [717, 168] width 96 height 35
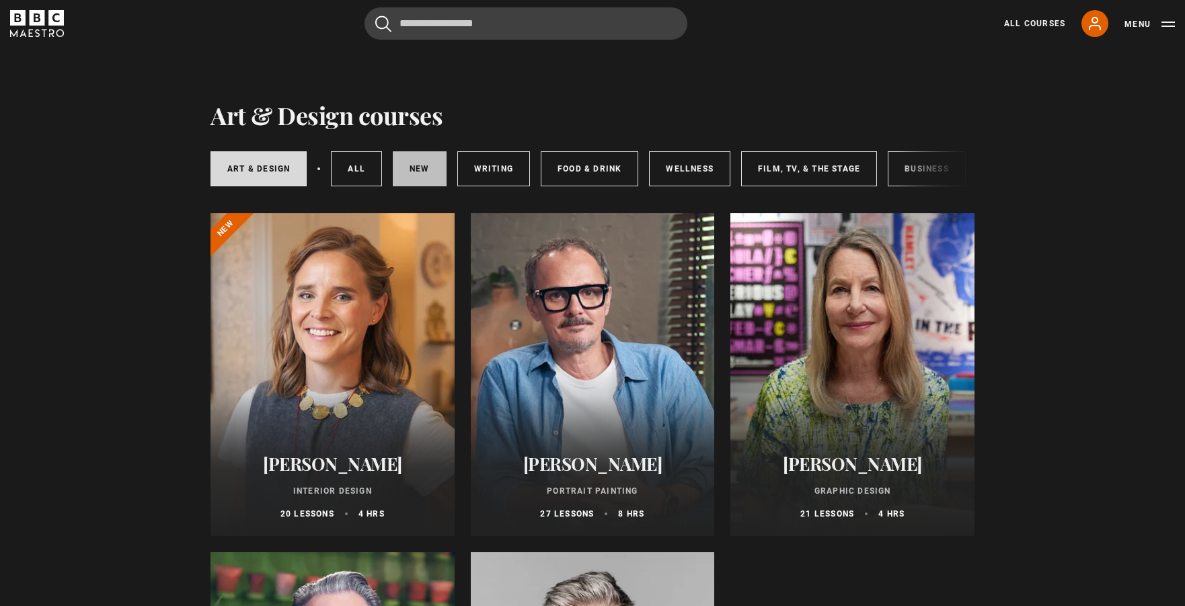
click at [418, 172] on link "New courses" at bounding box center [420, 168] width 54 height 35
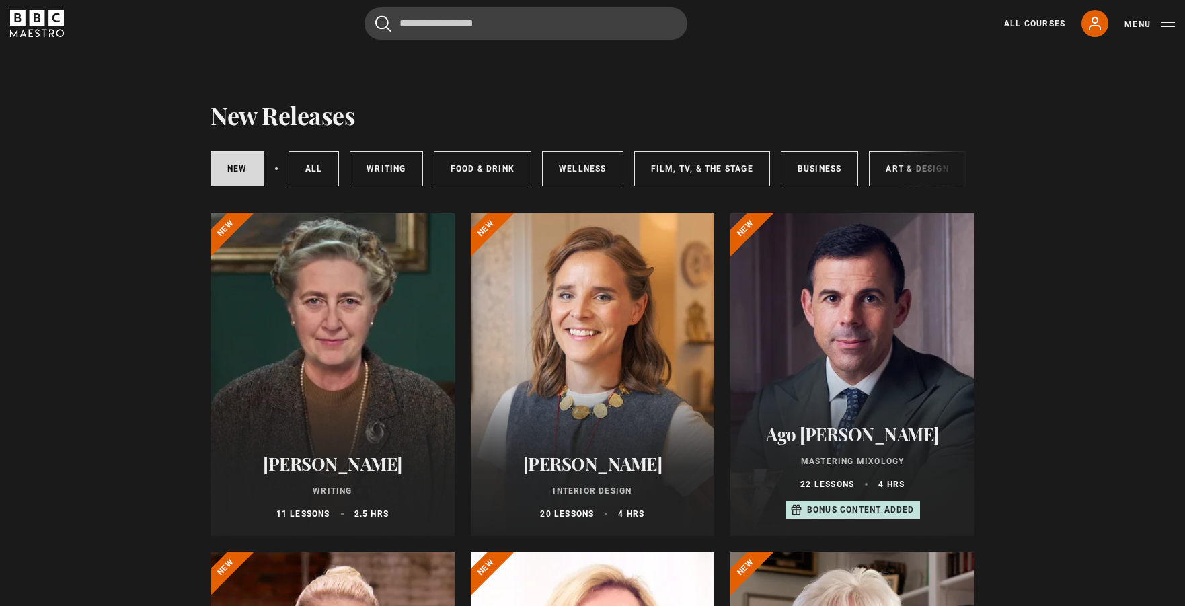
click at [910, 168] on div "New courses All courses Writing Food & Drink Wellness Film, TV, & The Stage Bus…" at bounding box center [593, 169] width 764 height 46
click at [910, 166] on div "New courses All courses Writing Food & Drink Wellness Film, TV, & The Stage Bus…" at bounding box center [593, 169] width 764 height 46
click at [903, 171] on div "New courses All courses Writing Food & Drink Wellness Film, TV, & The Stage Bus…" at bounding box center [593, 169] width 764 height 46
click at [892, 167] on link "Art & Design" at bounding box center [917, 168] width 96 height 35
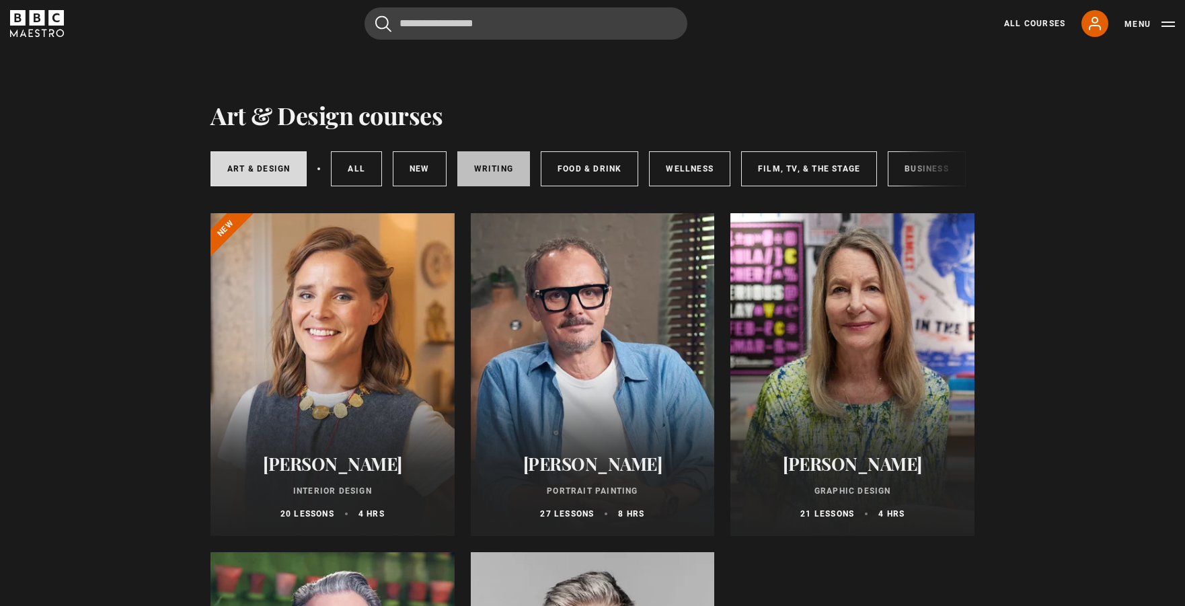
click at [485, 176] on link "Writing" at bounding box center [493, 168] width 73 height 35
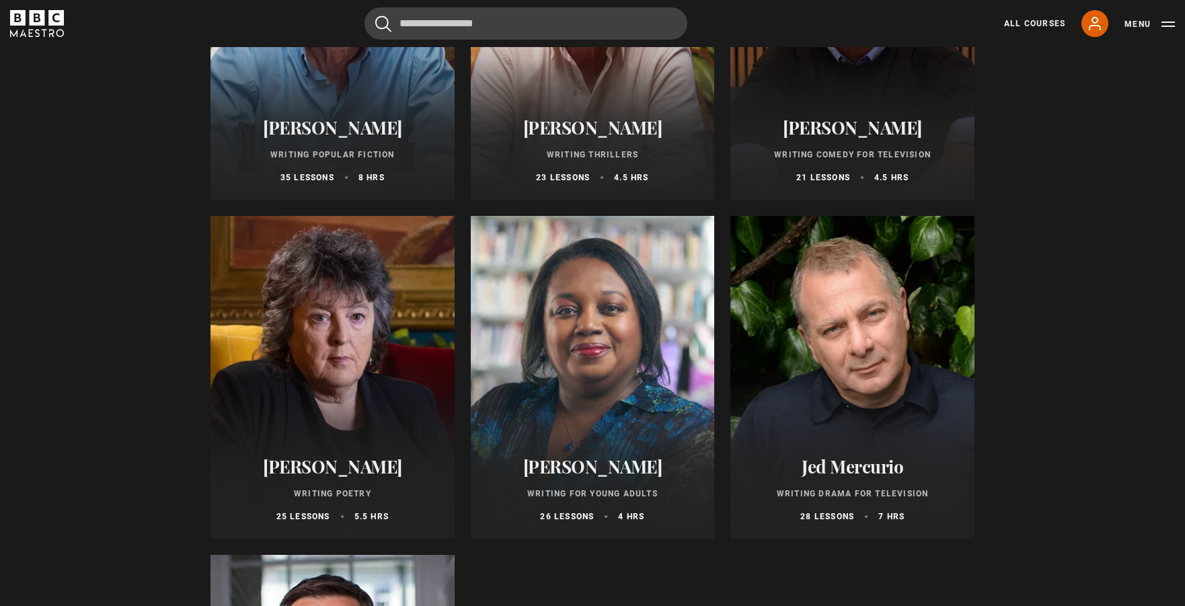
scroll to position [1006, 0]
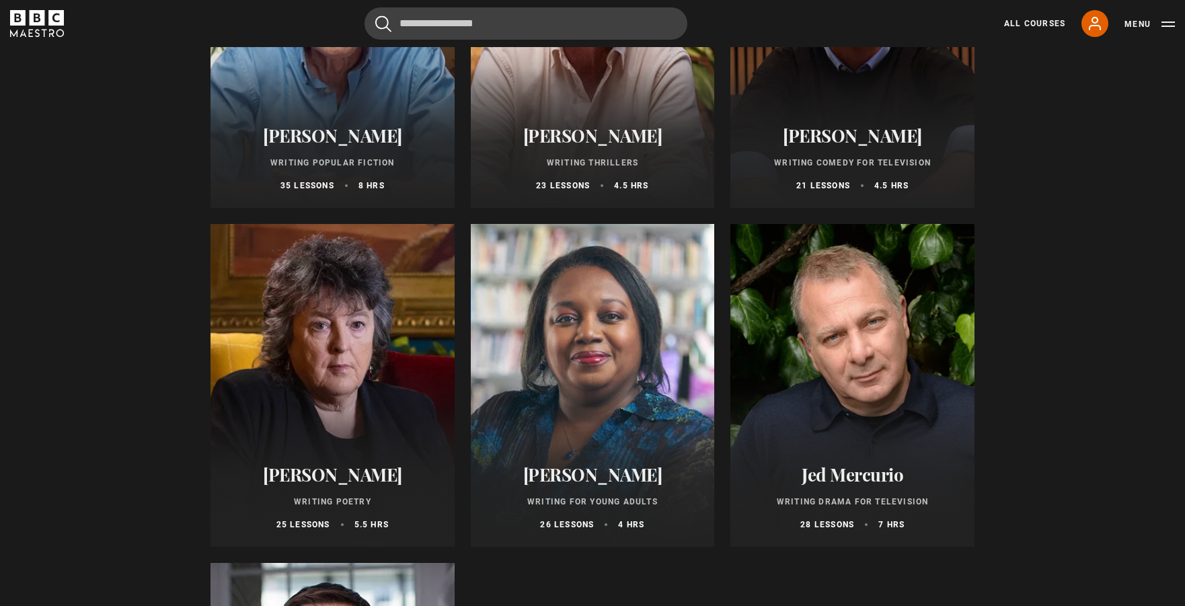
click at [597, 320] on div at bounding box center [593, 385] width 244 height 323
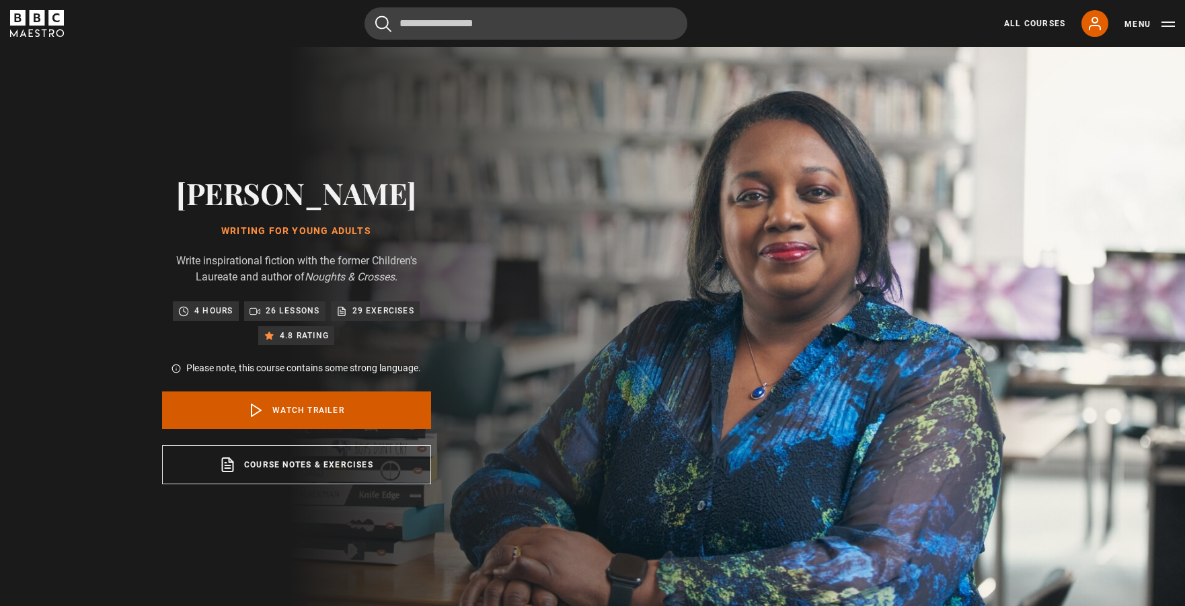
click at [342, 401] on link "Watch Trailer" at bounding box center [296, 410] width 269 height 38
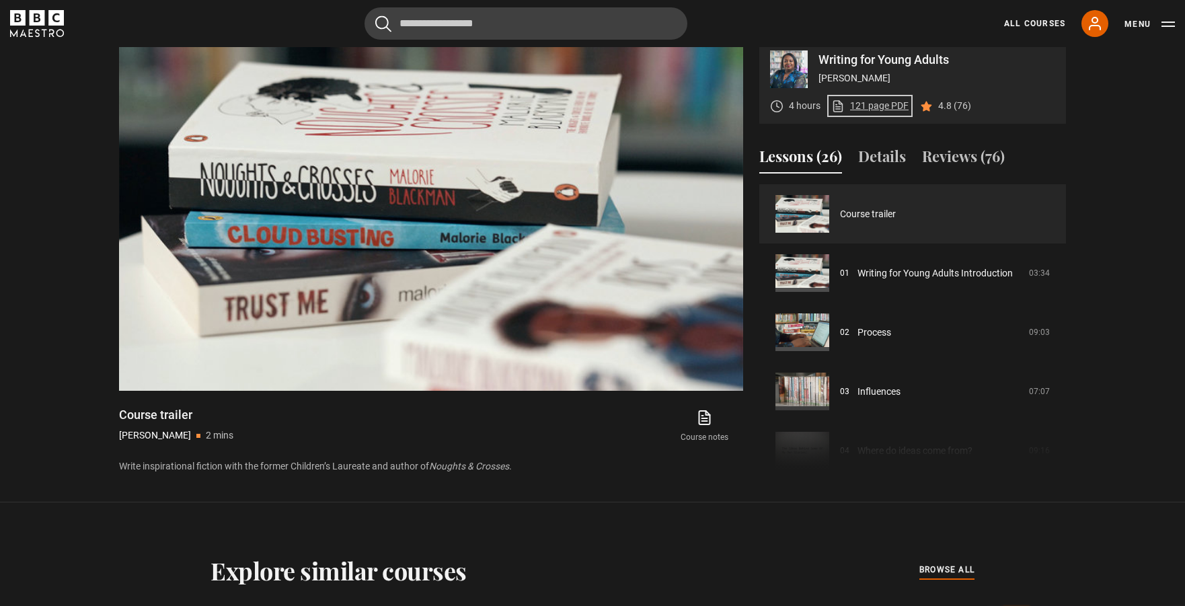
click at [883, 106] on link "121 page PDF (opens in new tab)" at bounding box center [869, 106] width 77 height 14
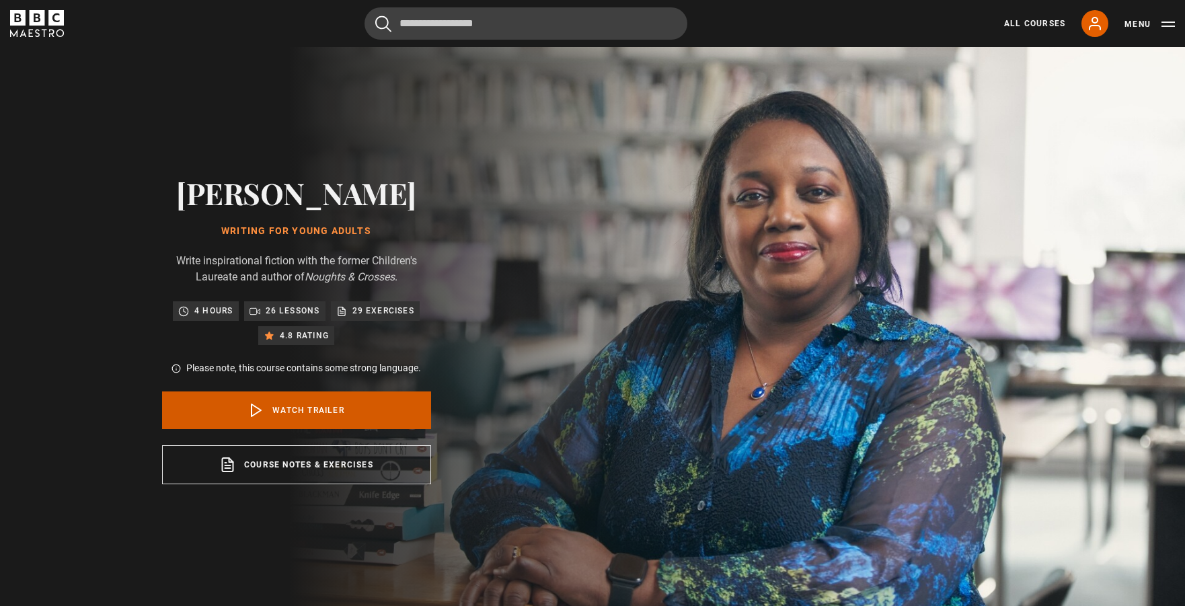
click at [326, 420] on link "Watch Trailer" at bounding box center [296, 410] width 269 height 38
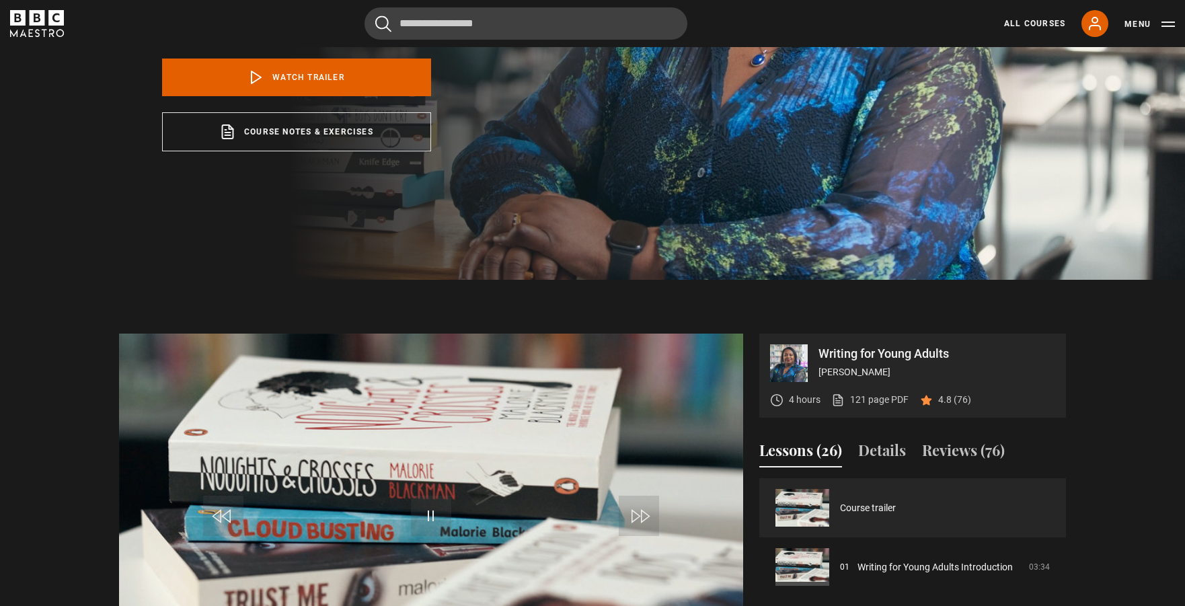
scroll to position [434, 0]
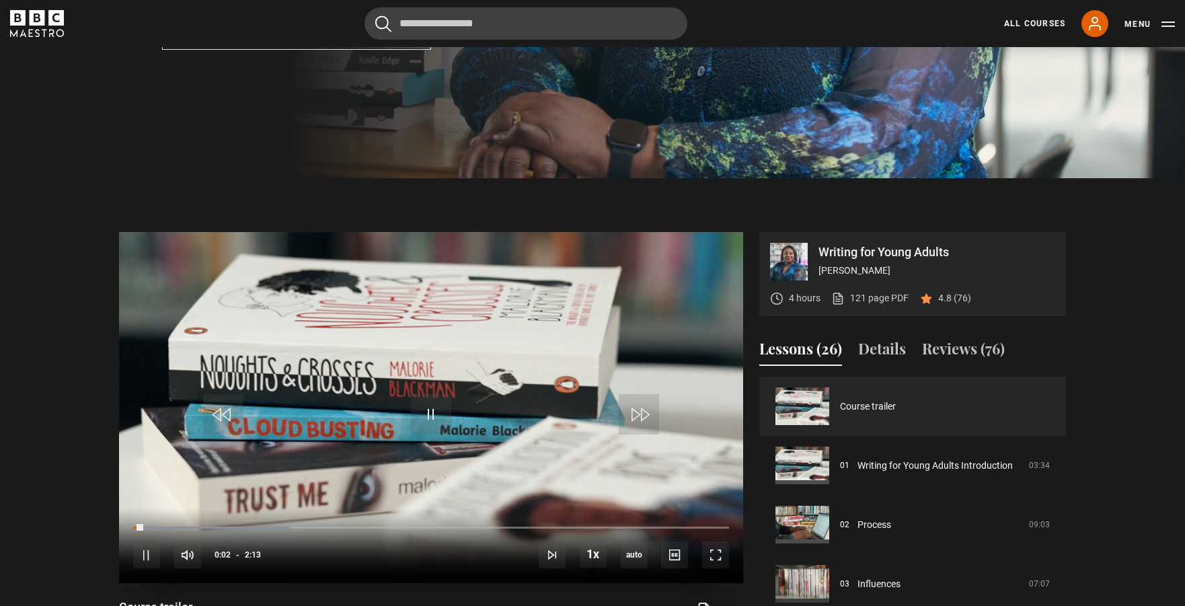
click at [404, 525] on div "10s Skip Back 10 seconds Pause 10s Skip Forward 10 seconds Loaded : 26.32% 0:02…" at bounding box center [431, 545] width 624 height 75
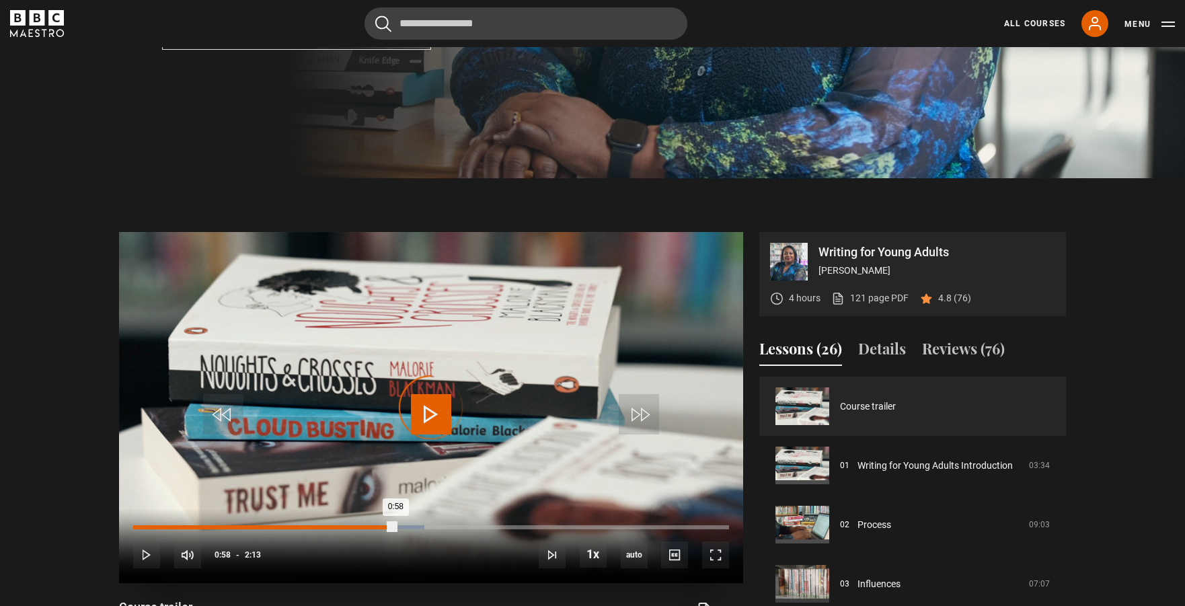
click at [395, 527] on div "Loaded : 48.87% 0:58 0:58" at bounding box center [431, 527] width 596 height 4
